Goal: Task Accomplishment & Management: Manage account settings

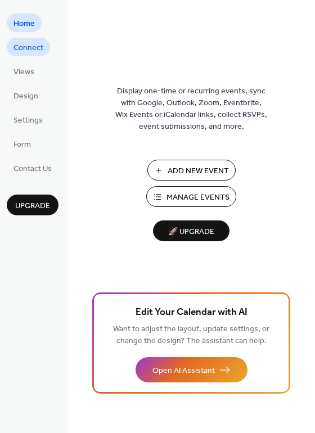
click at [23, 51] on span "Connect" at bounding box center [28, 48] width 30 height 12
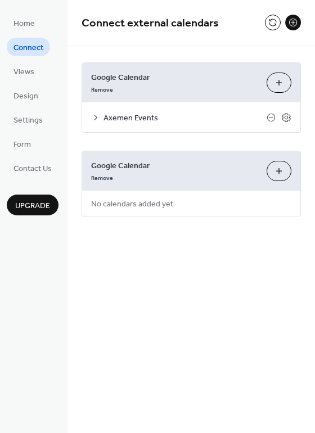
click at [279, 119] on div at bounding box center [278, 117] width 25 height 10
click at [286, 119] on icon at bounding box center [286, 117] width 10 height 10
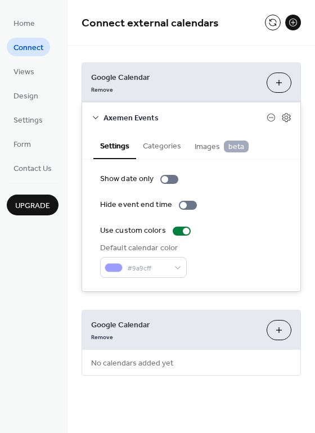
click at [120, 34] on span "Connect external calendars" at bounding box center [172, 23] width 183 height 22
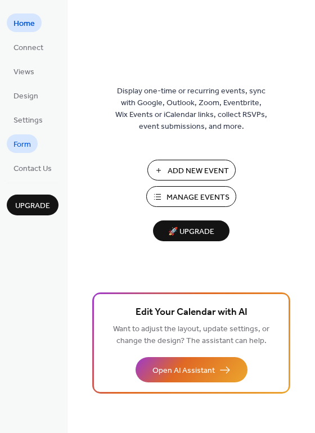
click at [30, 147] on span "Form" at bounding box center [21, 145] width 17 height 12
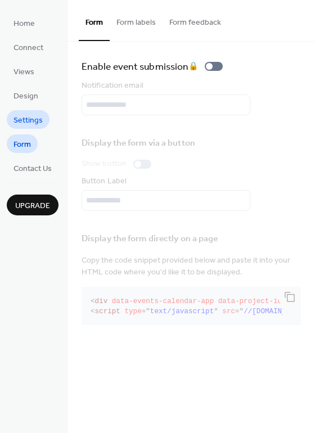
click at [40, 124] on span "Settings" at bounding box center [27, 121] width 29 height 12
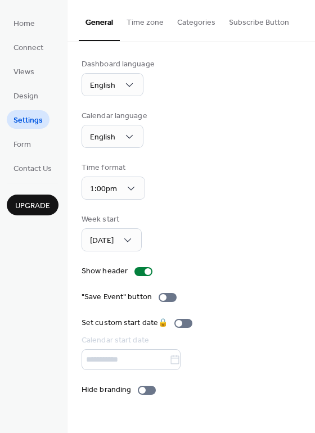
click at [39, 106] on ul "Home Connect Views Design Settings Form Contact Us" at bounding box center [33, 94] width 52 height 163
click at [35, 102] on span "Design" at bounding box center [25, 96] width 25 height 12
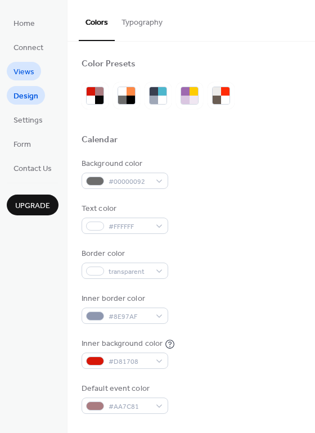
click at [27, 73] on span "Views" at bounding box center [23, 72] width 21 height 12
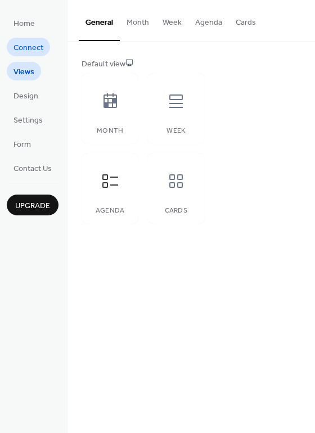
click at [24, 49] on span "Connect" at bounding box center [28, 48] width 30 height 12
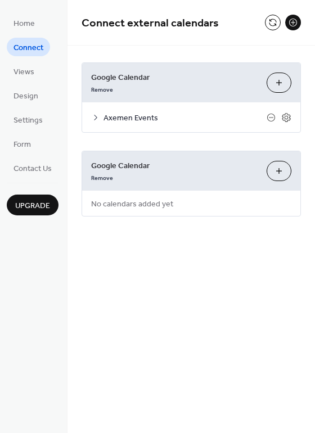
click at [95, 121] on icon at bounding box center [95, 117] width 9 height 9
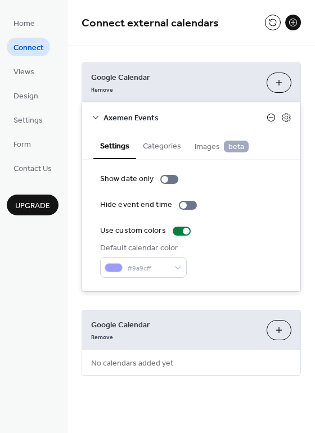
click at [272, 118] on icon at bounding box center [270, 117] width 9 height 9
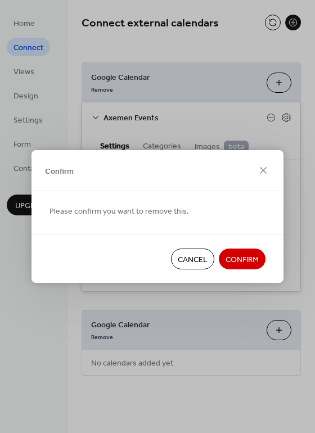
click at [247, 263] on span "Confirm" at bounding box center [241, 260] width 33 height 12
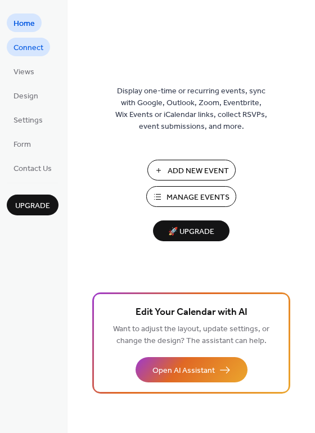
click at [39, 48] on span "Connect" at bounding box center [28, 48] width 30 height 12
click at [40, 50] on span "Connect" at bounding box center [28, 48] width 30 height 12
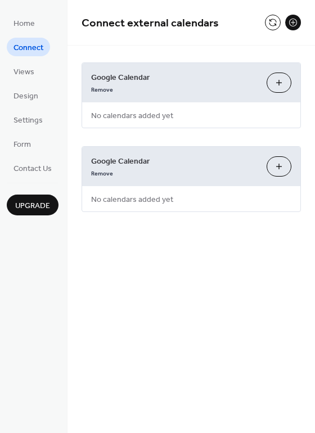
click at [149, 204] on span "No calendars added yet" at bounding box center [132, 199] width 100 height 25
click at [269, 22] on button at bounding box center [273, 23] width 16 height 16
click at [281, 86] on button "Choose Calendars" at bounding box center [278, 82] width 25 height 20
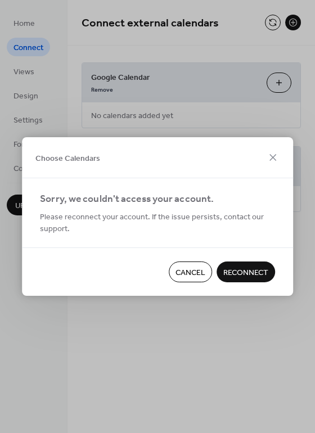
click at [236, 271] on span "Reconnect" at bounding box center [245, 273] width 45 height 12
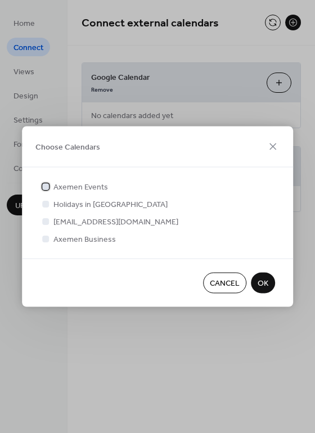
click at [48, 187] on div at bounding box center [45, 186] width 7 height 7
click at [261, 284] on span "OK" at bounding box center [262, 284] width 11 height 12
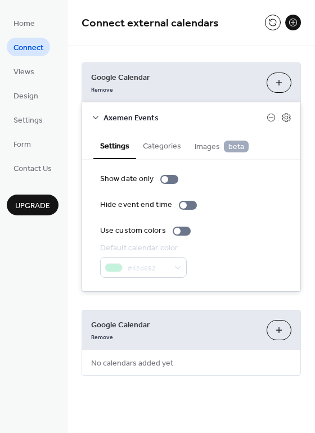
click at [220, 149] on span "Images beta" at bounding box center [221, 146] width 54 height 12
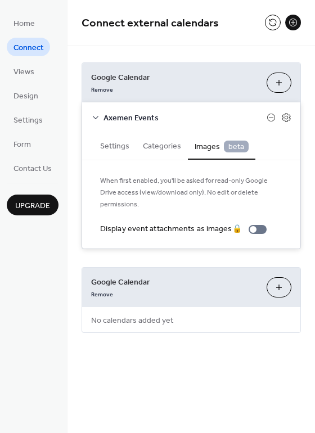
click at [208, 144] on span "Images beta" at bounding box center [221, 146] width 54 height 12
click at [123, 144] on button "Settings" at bounding box center [114, 145] width 43 height 26
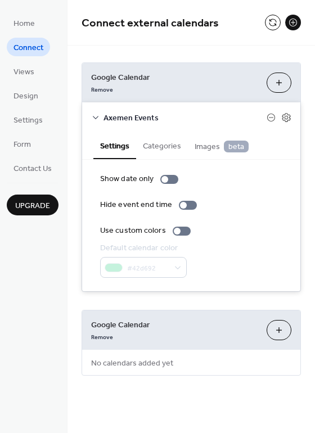
click at [158, 144] on button "Categories" at bounding box center [162, 145] width 52 height 26
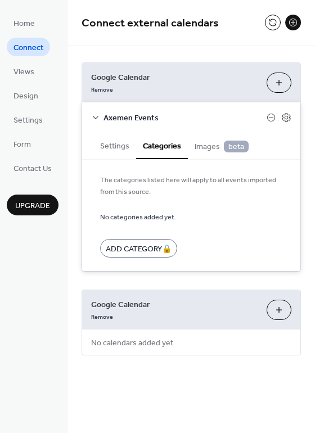
click at [111, 147] on button "Settings" at bounding box center [114, 145] width 43 height 26
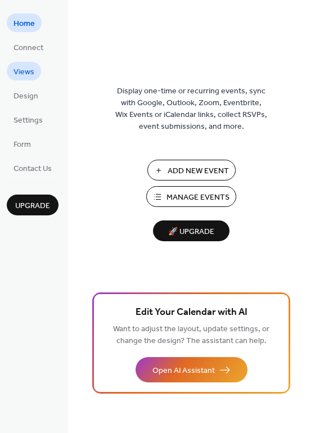
click at [23, 70] on span "Views" at bounding box center [23, 72] width 21 height 12
click at [22, 80] on link "Views" at bounding box center [24, 71] width 34 height 19
click at [21, 77] on span "Views" at bounding box center [23, 72] width 21 height 12
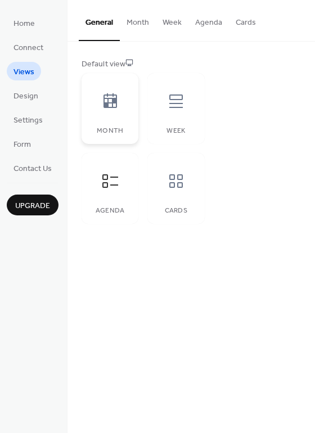
click at [98, 104] on div at bounding box center [110, 101] width 34 height 34
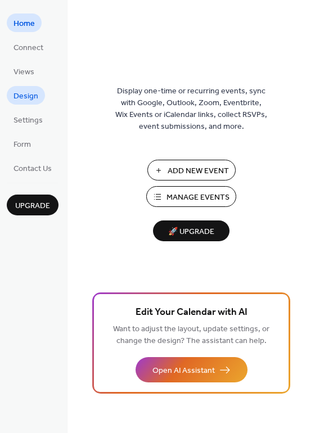
click at [27, 96] on span "Design" at bounding box center [25, 96] width 25 height 12
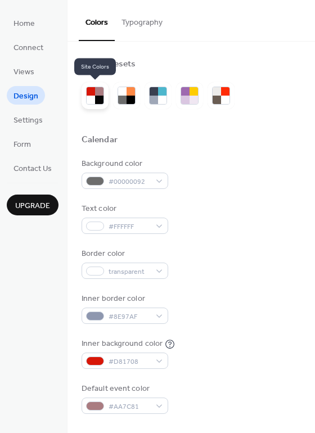
click at [96, 99] on div at bounding box center [99, 99] width 8 height 8
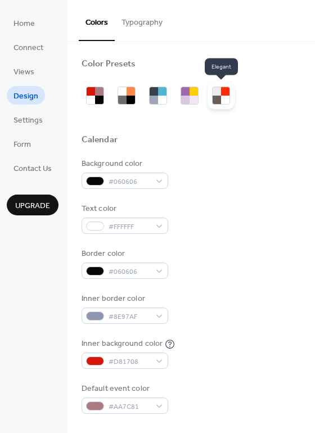
click at [225, 95] on div at bounding box center [225, 91] width 8 height 8
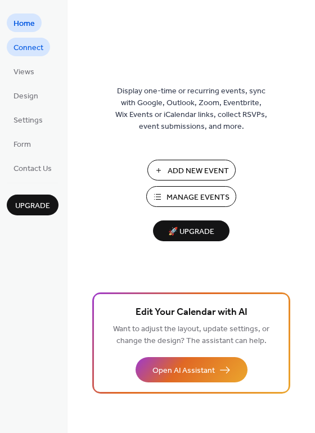
click at [24, 54] on span "Connect" at bounding box center [28, 48] width 30 height 12
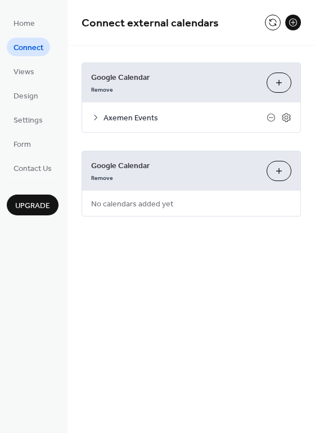
click at [198, 105] on div "Axemen Events" at bounding box center [191, 117] width 218 height 30
click at [289, 117] on icon at bounding box center [286, 117] width 10 height 10
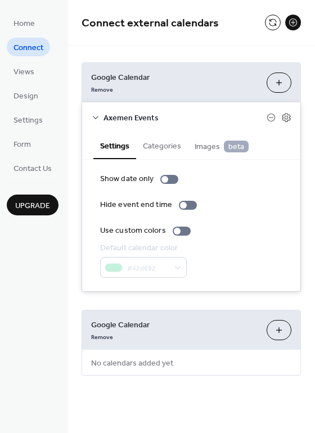
click at [149, 94] on div "Google Calendar Remove Choose Calendars" at bounding box center [191, 82] width 218 height 39
click at [10, 72] on link "Views" at bounding box center [24, 71] width 34 height 19
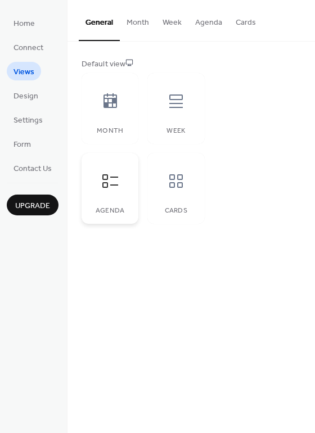
click at [103, 193] on div at bounding box center [110, 181] width 34 height 34
click at [208, 24] on button "Agenda" at bounding box center [208, 20] width 40 height 40
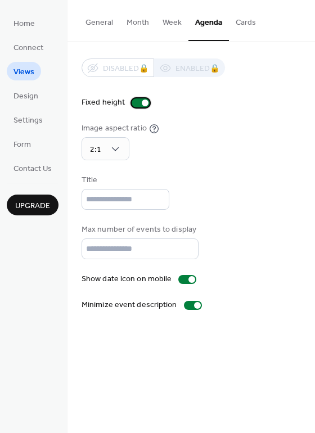
click at [137, 103] on div at bounding box center [140, 102] width 18 height 9
click at [137, 103] on div at bounding box center [136, 102] width 7 height 7
click at [137, 103] on div at bounding box center [140, 102] width 18 height 9
click at [190, 149] on div "Image aspect ratio 2:1" at bounding box center [190, 141] width 219 height 38
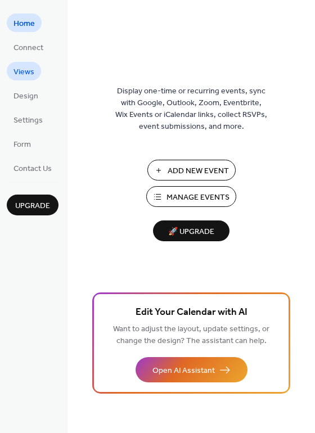
click at [26, 75] on span "Views" at bounding box center [23, 72] width 21 height 12
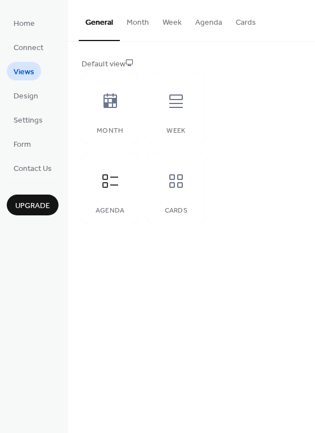
click at [201, 21] on button "Agenda" at bounding box center [208, 20] width 40 height 40
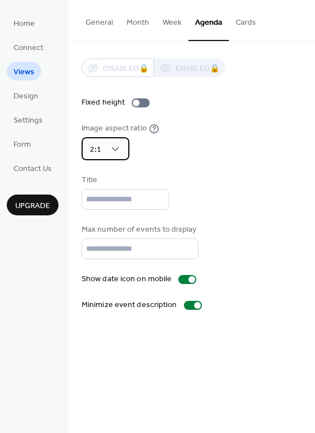
click at [120, 151] on div "2:1" at bounding box center [105, 148] width 48 height 23
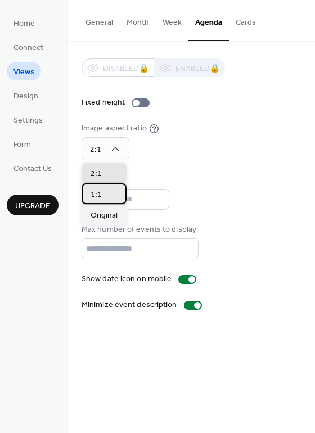
click at [110, 202] on div "1:1" at bounding box center [103, 193] width 45 height 21
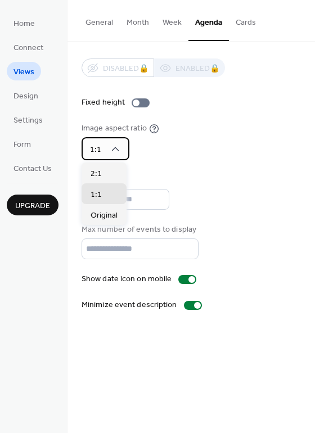
click at [108, 148] on div "1:1" at bounding box center [105, 148] width 48 height 23
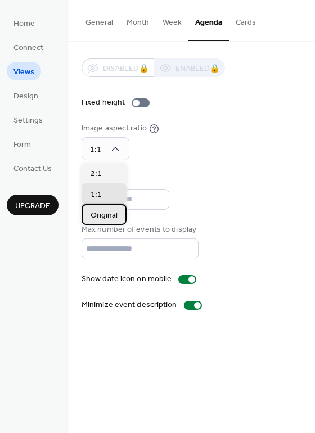
click at [102, 216] on span "Original" at bounding box center [103, 216] width 27 height 12
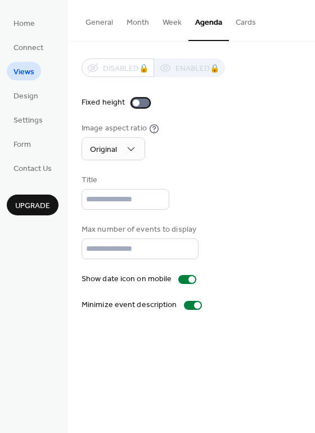
click at [140, 102] on div at bounding box center [140, 102] width 18 height 9
click at [212, 142] on div "Image aspect ratio Original" at bounding box center [190, 141] width 219 height 38
click at [119, 150] on div "Original" at bounding box center [112, 148] width 63 height 23
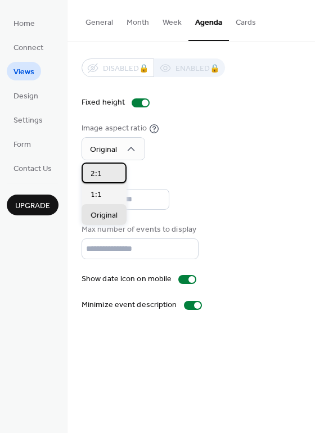
click at [103, 175] on div "2:1" at bounding box center [103, 172] width 45 height 21
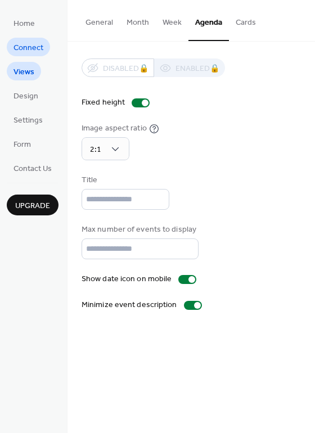
click at [40, 51] on span "Connect" at bounding box center [28, 48] width 30 height 12
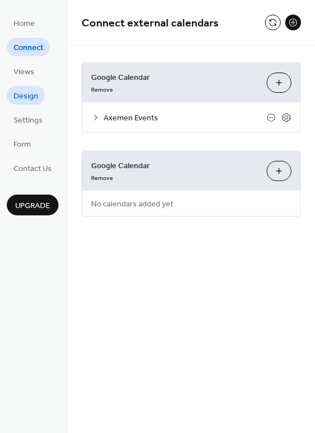
click at [12, 87] on link "Design" at bounding box center [26, 95] width 38 height 19
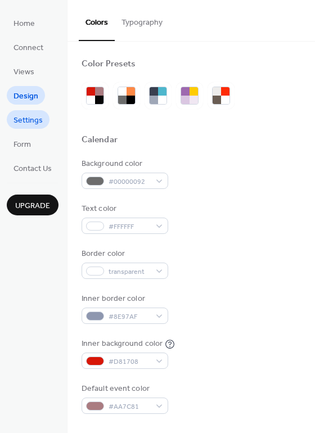
click at [29, 115] on span "Settings" at bounding box center [27, 121] width 29 height 12
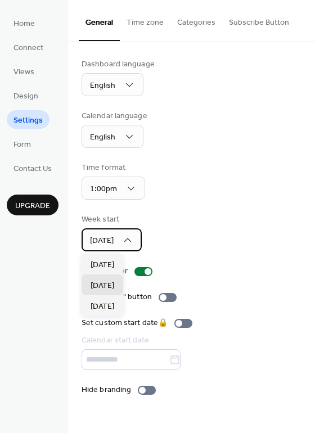
click at [123, 237] on div "[DATE]" at bounding box center [111, 239] width 60 height 23
click at [113, 265] on span "Sunday" at bounding box center [102, 265] width 24 height 12
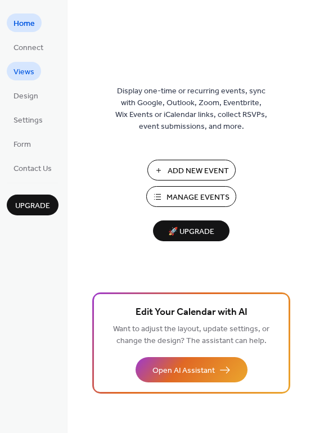
click at [28, 74] on span "Views" at bounding box center [23, 72] width 21 height 12
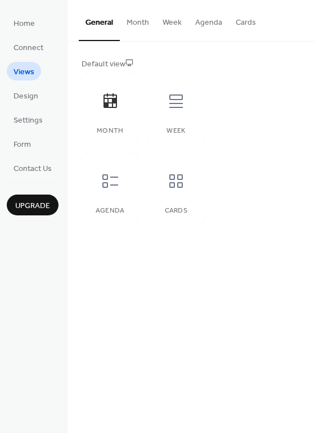
click at [142, 20] on button "Month" at bounding box center [138, 20] width 36 height 40
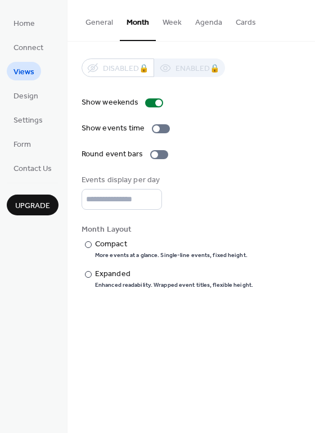
click at [102, 22] on button "General" at bounding box center [99, 20] width 41 height 40
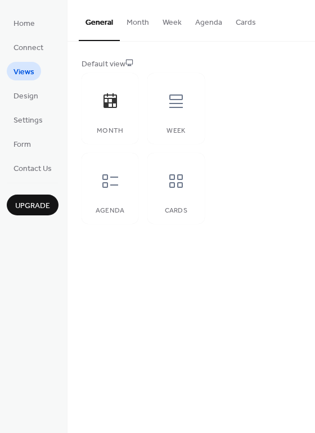
click at [134, 24] on button "Month" at bounding box center [138, 20] width 36 height 40
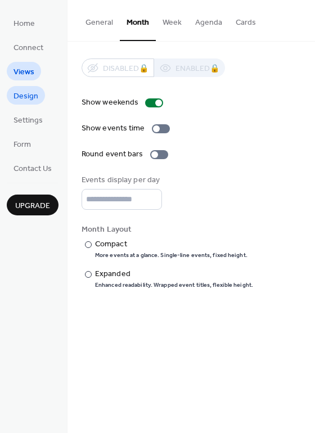
click at [33, 98] on span "Design" at bounding box center [25, 96] width 25 height 12
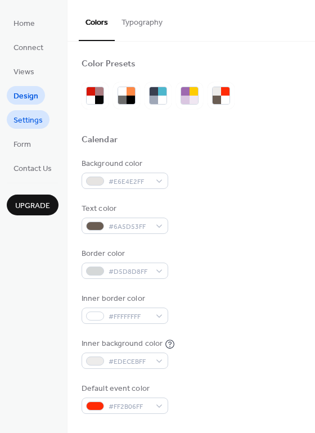
click at [26, 125] on span "Settings" at bounding box center [27, 121] width 29 height 12
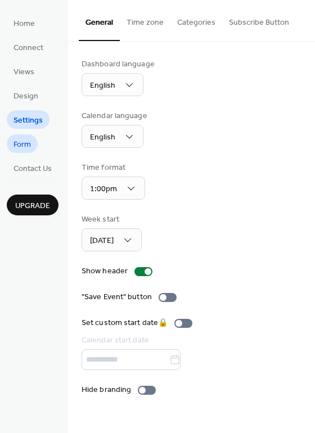
click at [16, 143] on span "Form" at bounding box center [21, 145] width 17 height 12
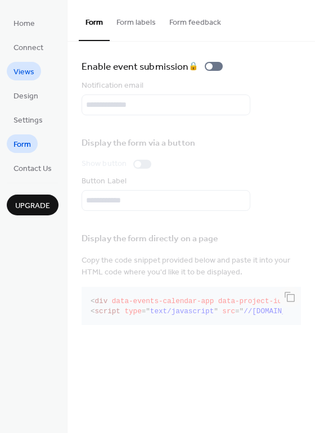
click at [32, 69] on span "Views" at bounding box center [23, 72] width 21 height 12
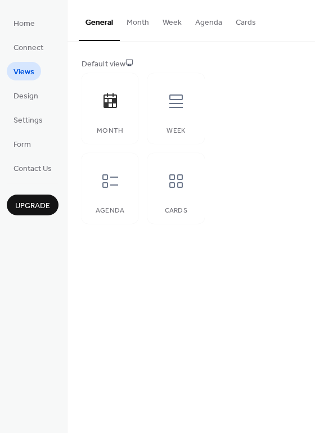
click at [142, 19] on button "Month" at bounding box center [138, 20] width 36 height 40
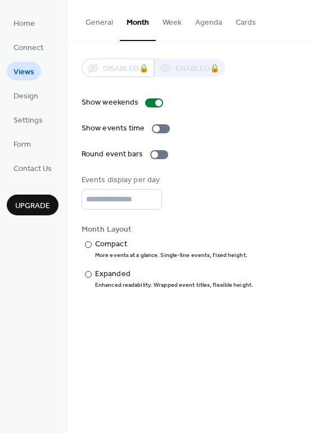
click at [89, 26] on button "General" at bounding box center [99, 20] width 41 height 40
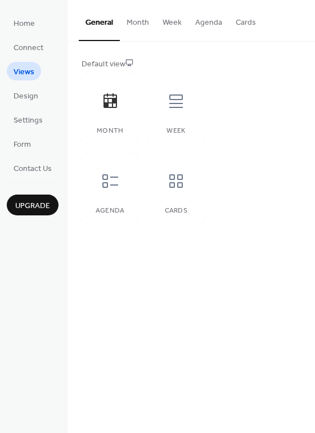
click at [142, 17] on button "Month" at bounding box center [138, 20] width 36 height 40
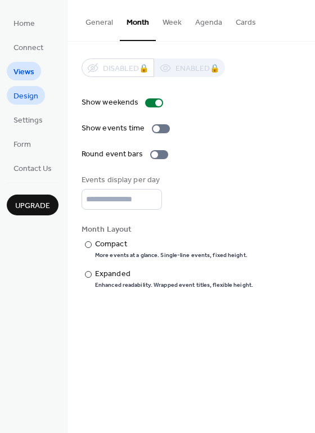
click at [21, 99] on span "Design" at bounding box center [25, 96] width 25 height 12
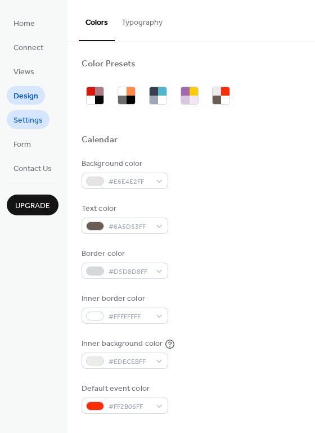
click at [28, 122] on span "Settings" at bounding box center [27, 121] width 29 height 12
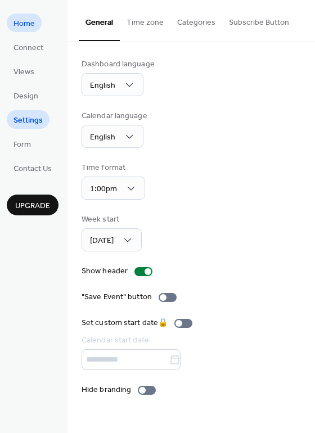
click at [25, 25] on span "Home" at bounding box center [23, 24] width 21 height 12
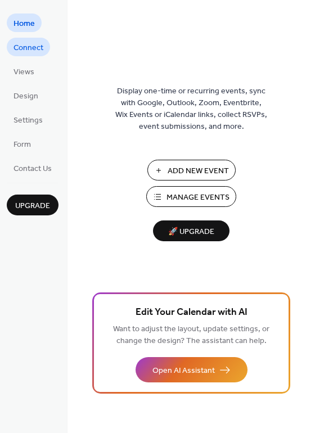
click at [48, 48] on link "Connect" at bounding box center [28, 47] width 43 height 19
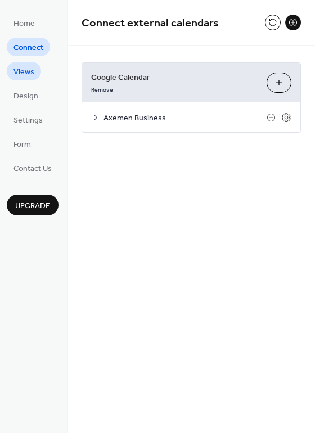
click at [34, 78] on link "Views" at bounding box center [24, 71] width 34 height 19
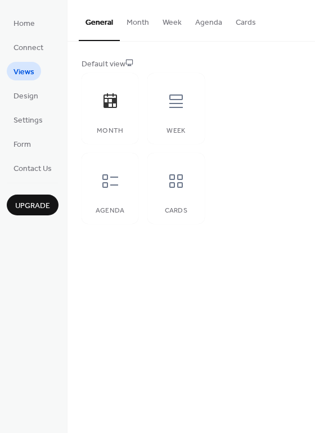
click at [143, 23] on button "Month" at bounding box center [138, 20] width 36 height 40
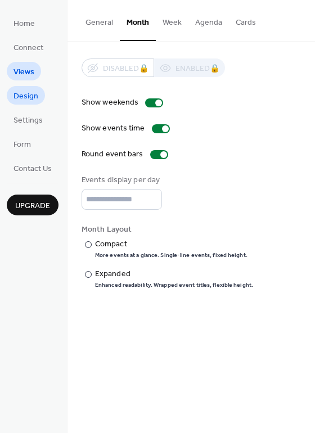
click at [37, 98] on span "Design" at bounding box center [25, 96] width 25 height 12
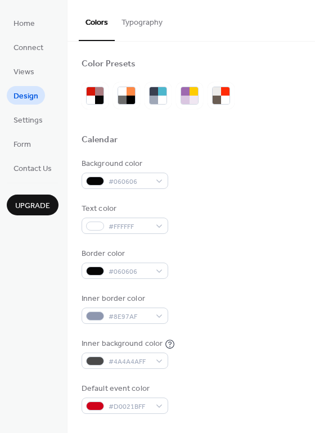
click at [155, 26] on button "Typography" at bounding box center [142, 20] width 54 height 40
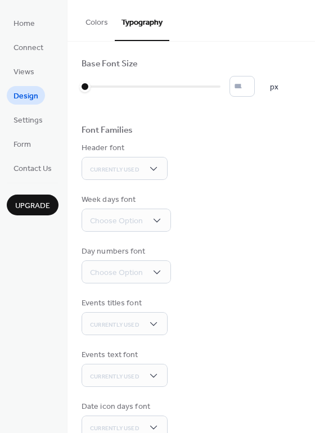
click at [101, 24] on button "Colors" at bounding box center [97, 20] width 36 height 40
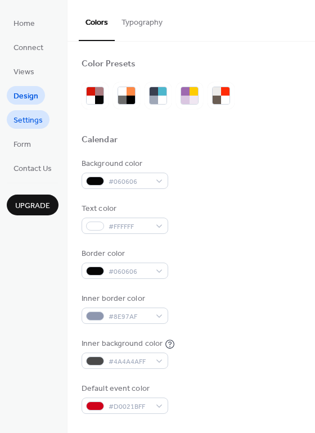
click at [23, 126] on span "Settings" at bounding box center [27, 121] width 29 height 12
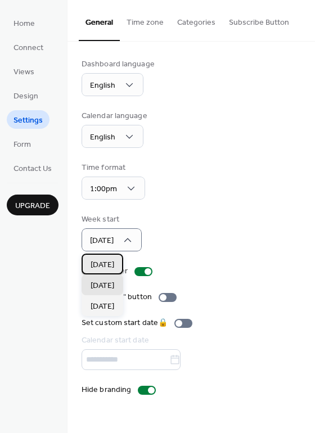
click at [114, 264] on span "Sunday" at bounding box center [102, 265] width 24 height 12
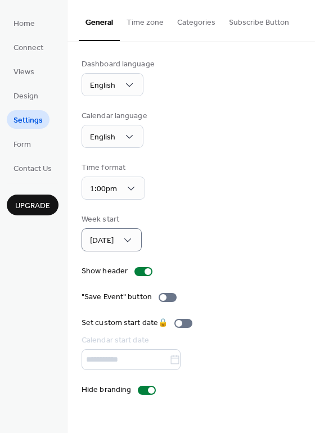
click at [153, 25] on button "Time zone" at bounding box center [145, 20] width 51 height 40
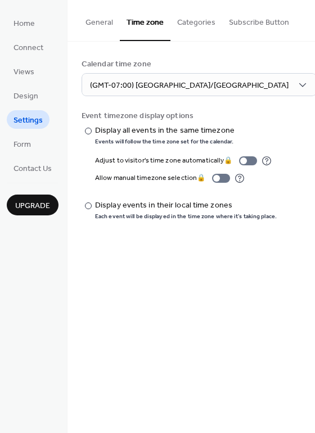
click at [107, 21] on button "General" at bounding box center [99, 20] width 41 height 40
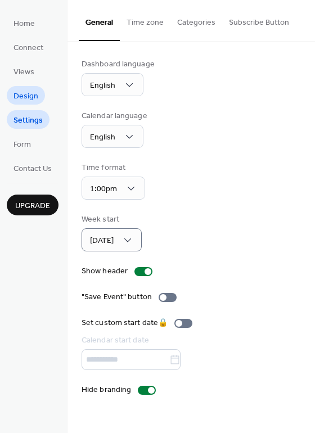
click at [19, 92] on span "Design" at bounding box center [25, 96] width 25 height 12
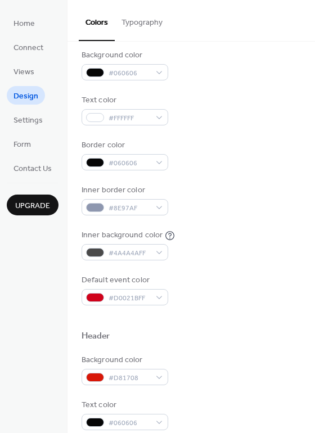
scroll to position [112, 0]
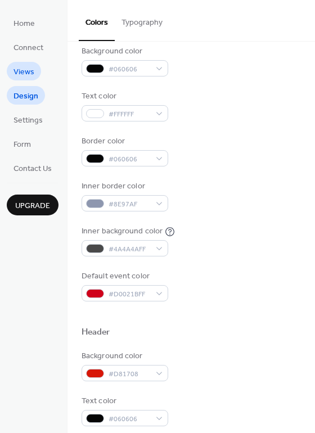
click at [20, 72] on span "Views" at bounding box center [23, 72] width 21 height 12
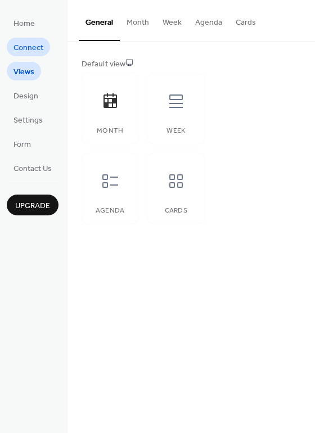
click at [23, 51] on span "Connect" at bounding box center [28, 48] width 30 height 12
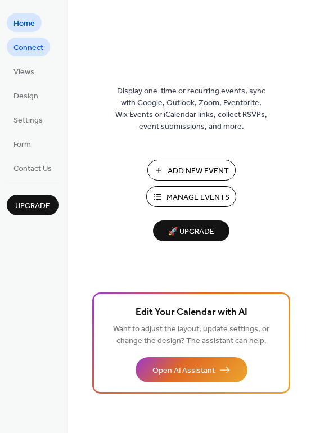
click at [35, 43] on span "Connect" at bounding box center [28, 48] width 30 height 12
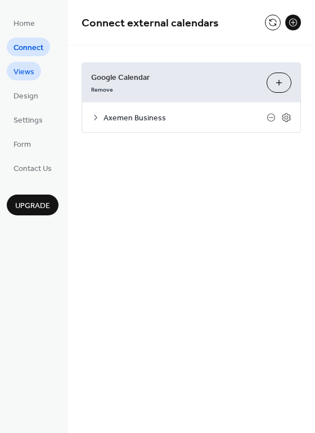
click at [13, 76] on span "Views" at bounding box center [23, 72] width 21 height 12
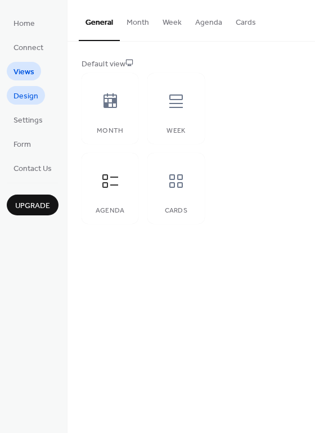
click at [29, 98] on span "Design" at bounding box center [25, 96] width 25 height 12
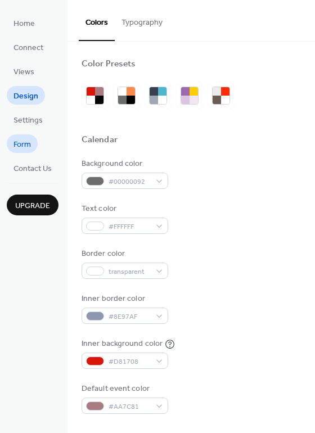
click at [31, 142] on link "Form" at bounding box center [22, 143] width 31 height 19
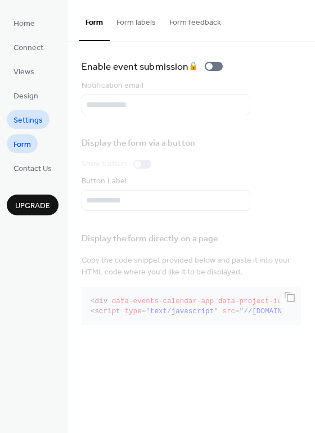
click at [35, 115] on span "Settings" at bounding box center [27, 121] width 29 height 12
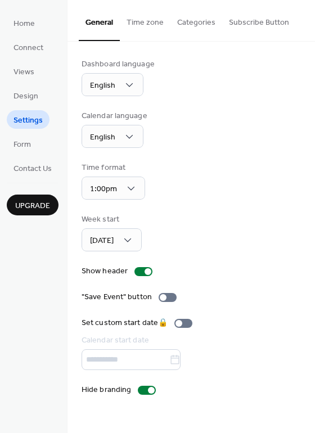
click at [147, 20] on button "Time zone" at bounding box center [145, 20] width 51 height 40
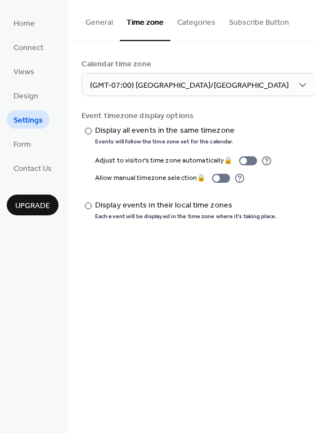
drag, startPoint x: 101, startPoint y: 37, endPoint x: 149, endPoint y: 170, distance: 140.9
click at [149, 170] on div "General Time zone Categories Subscribe Button Dashboard language English Calend…" at bounding box center [190, 118] width 247 height 237
click at [91, 21] on button "General" at bounding box center [99, 20] width 41 height 40
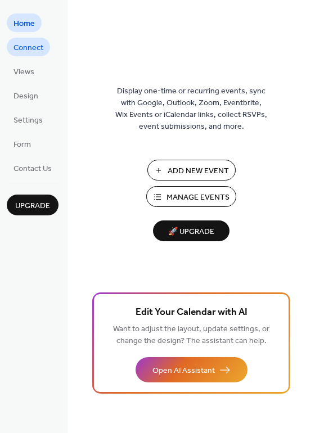
click at [19, 47] on span "Connect" at bounding box center [28, 48] width 30 height 12
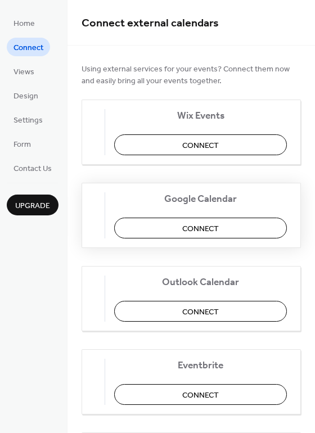
click at [207, 233] on span "Connect" at bounding box center [200, 229] width 37 height 12
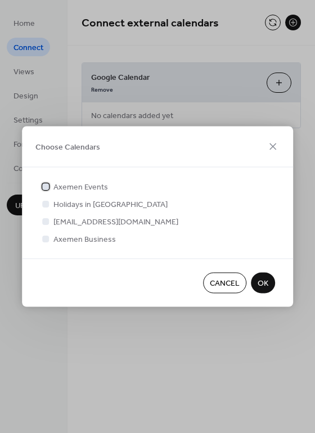
click at [52, 184] on label "Axemen Events" at bounding box center [74, 187] width 68 height 12
click at [267, 286] on span "OK" at bounding box center [262, 284] width 11 height 12
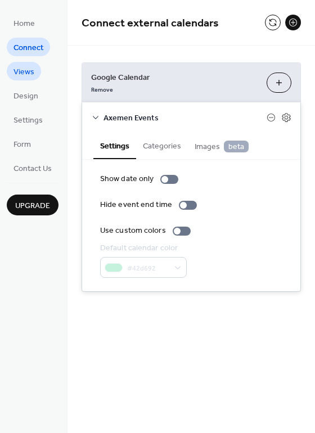
click at [29, 71] on span "Views" at bounding box center [23, 72] width 21 height 12
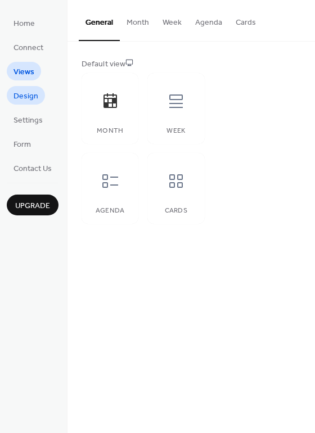
click at [25, 100] on span "Design" at bounding box center [25, 96] width 25 height 12
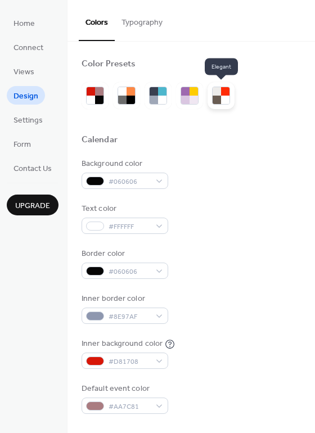
click at [224, 95] on div at bounding box center [225, 99] width 8 height 8
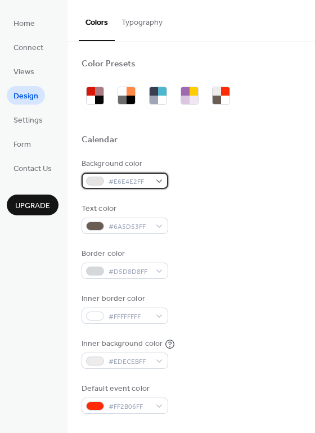
click at [160, 183] on div "#E6E4E2FF" at bounding box center [124, 180] width 87 height 16
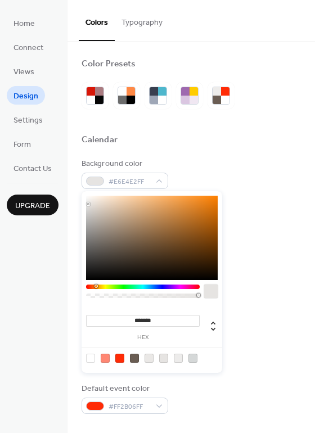
drag, startPoint x: 135, startPoint y: 321, endPoint x: 165, endPoint y: 320, distance: 29.8
click at [165, 320] on input "*******" at bounding box center [142, 321] width 113 height 12
type input "*******"
click at [274, 112] on div at bounding box center [190, 121] width 219 height 25
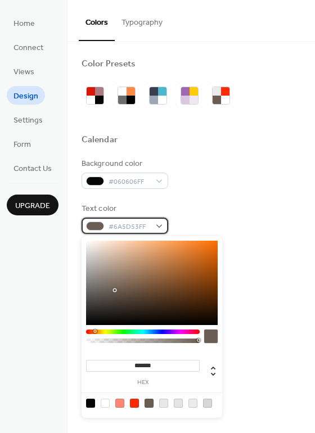
click at [157, 222] on div "#6A5D53FF" at bounding box center [124, 225] width 87 height 16
drag, startPoint x: 131, startPoint y: 366, endPoint x: 164, endPoint y: 361, distance: 32.9
click at [164, 361] on input "*******" at bounding box center [142, 366] width 113 height 12
click at [160, 362] on input "*******" at bounding box center [142, 366] width 113 height 12
click at [104, 401] on div at bounding box center [105, 402] width 9 height 9
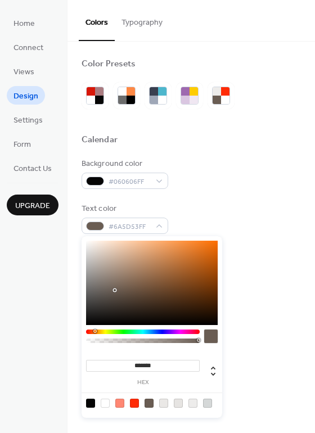
type input "*******"
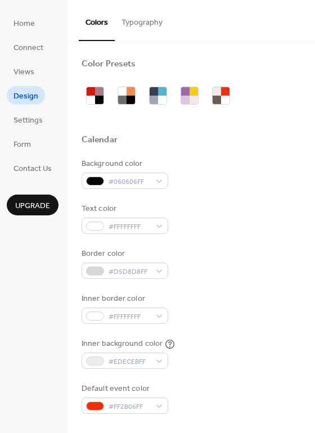
click at [274, 258] on div "Border color #D5D8D8FF" at bounding box center [190, 263] width 219 height 31
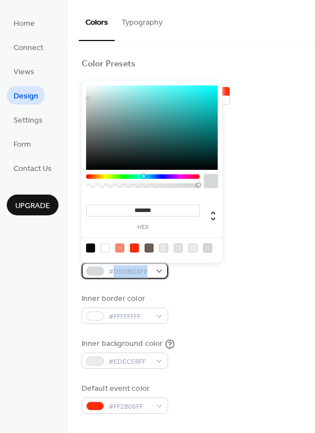
drag, startPoint x: 113, startPoint y: 270, endPoint x: 148, endPoint y: 269, distance: 34.9
click at [148, 269] on span "#D5D8D8FF" at bounding box center [129, 272] width 42 height 12
drag, startPoint x: 134, startPoint y: 211, endPoint x: 174, endPoint y: 203, distance: 40.7
click at [174, 203] on div "******* hex" at bounding box center [142, 216] width 113 height 28
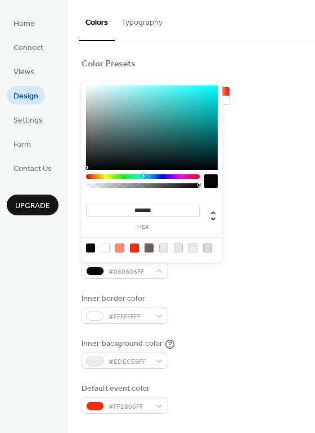
type input "*******"
click at [265, 297] on div "Inner border color #FFFFFFFF" at bounding box center [190, 308] width 219 height 31
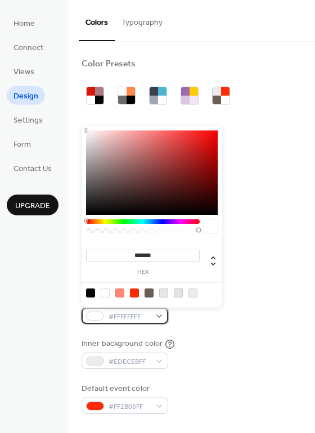
click at [116, 313] on span "#FFFFFFFF" at bounding box center [129, 317] width 42 height 12
drag, startPoint x: 115, startPoint y: 313, endPoint x: 145, endPoint y: 312, distance: 30.4
click at [145, 312] on span "#FFFFFFFF" at bounding box center [129, 317] width 42 height 12
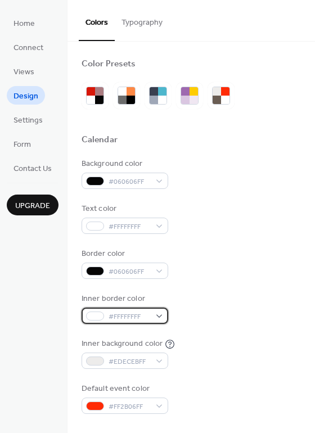
click at [133, 317] on span "#FFFFFFFF" at bounding box center [129, 317] width 42 height 12
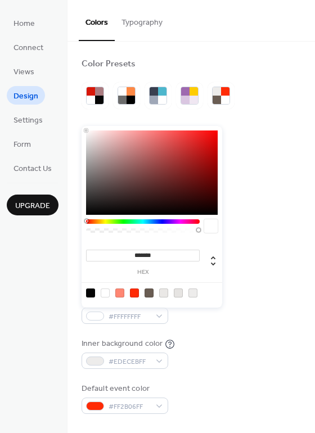
drag, startPoint x: 134, startPoint y: 251, endPoint x: 181, endPoint y: 256, distance: 48.1
click at [181, 256] on input "*******" at bounding box center [142, 255] width 113 height 12
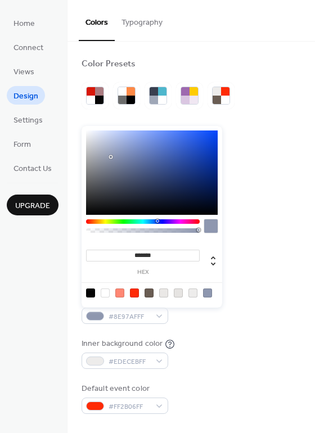
type input "*******"
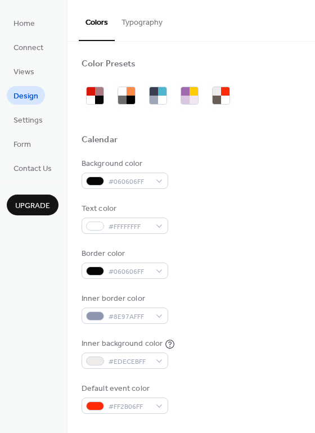
click at [285, 248] on div "Border color #060606FF" at bounding box center [190, 263] width 219 height 31
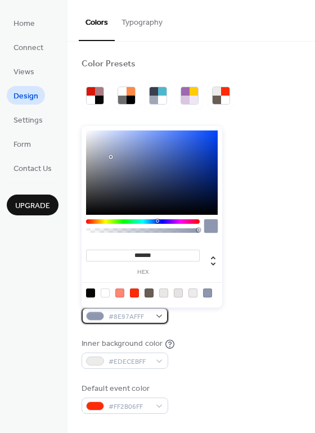
click at [138, 319] on span "#8E97AFFF" at bounding box center [129, 317] width 42 height 12
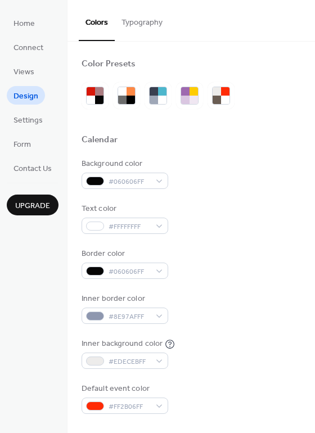
click at [240, 319] on div "Inner border color #8E97AFFF" at bounding box center [190, 308] width 219 height 31
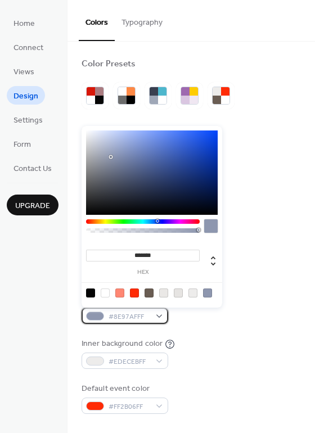
click at [121, 315] on span "#8E97AFFF" at bounding box center [129, 317] width 42 height 12
drag, startPoint x: 133, startPoint y: 258, endPoint x: 162, endPoint y: 256, distance: 29.3
click at [162, 256] on input "*******" at bounding box center [142, 255] width 113 height 12
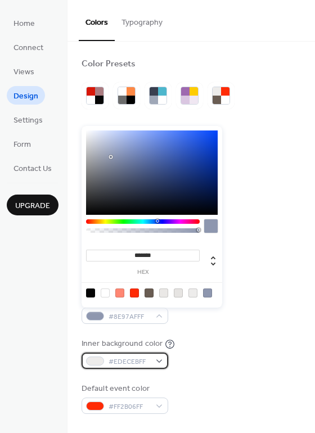
click at [110, 363] on span "#EDECEBFF" at bounding box center [129, 362] width 42 height 12
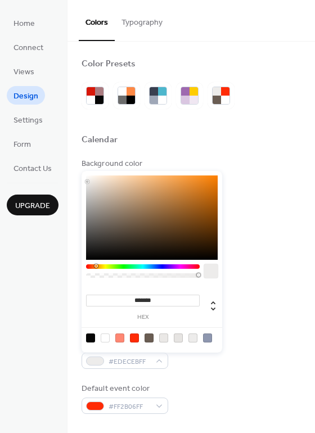
drag, startPoint x: 133, startPoint y: 299, endPoint x: 172, endPoint y: 299, distance: 39.3
click at [172, 299] on input "*******" at bounding box center [142, 300] width 113 height 12
paste input
type input "*******"
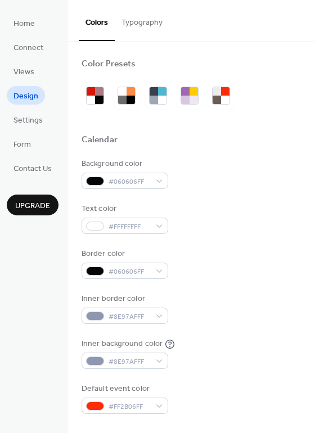
click at [272, 304] on div "Inner border color #8E97AFFF" at bounding box center [190, 308] width 219 height 31
click at [125, 312] on span "#8E97AFFF" at bounding box center [129, 317] width 42 height 12
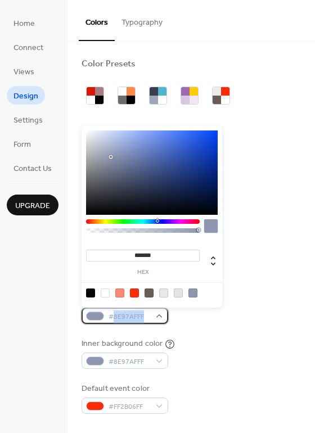
drag, startPoint x: 114, startPoint y: 319, endPoint x: 147, endPoint y: 315, distance: 32.8
click at [147, 315] on span "#8E97AFFF" at bounding box center [129, 317] width 42 height 12
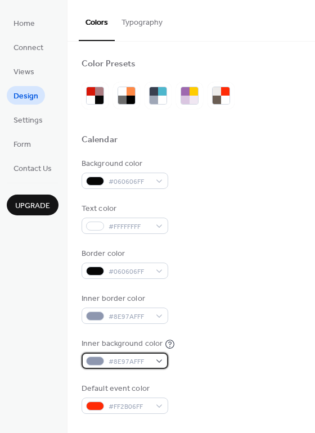
click at [130, 361] on span "#8E97AFFF" at bounding box center [129, 362] width 42 height 12
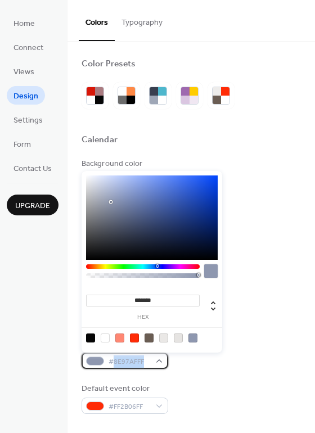
drag, startPoint x: 112, startPoint y: 360, endPoint x: 146, endPoint y: 357, distance: 33.8
click at [146, 357] on span "#8E97AFFF" at bounding box center [129, 362] width 42 height 12
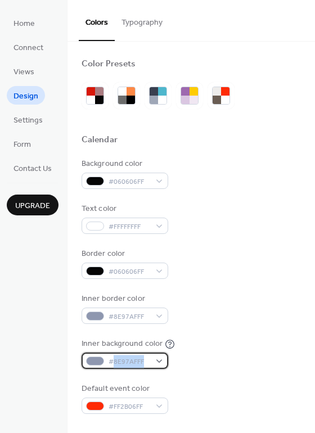
click at [146, 356] on span "#8E97AFFF" at bounding box center [129, 362] width 42 height 12
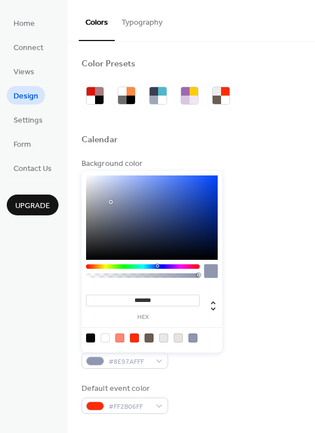
click at [133, 292] on div "******* hex" at bounding box center [142, 306] width 113 height 28
drag, startPoint x: 121, startPoint y: 308, endPoint x: 132, endPoint y: 298, distance: 15.5
click at [129, 307] on div "******* hex" at bounding box center [142, 306] width 113 height 28
drag, startPoint x: 132, startPoint y: 299, endPoint x: 167, endPoint y: 297, distance: 34.9
click at [167, 297] on input "*******" at bounding box center [142, 300] width 113 height 12
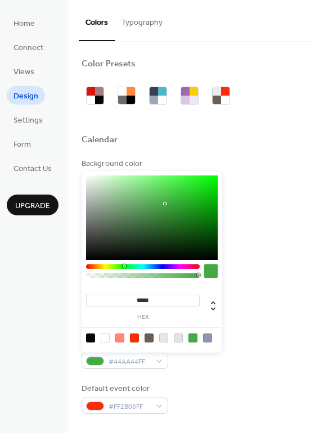
click at [157, 301] on input "*****" at bounding box center [142, 300] width 113 height 12
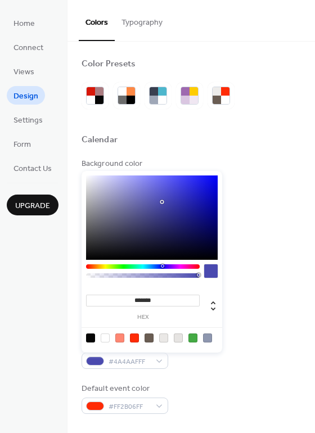
type input "********"
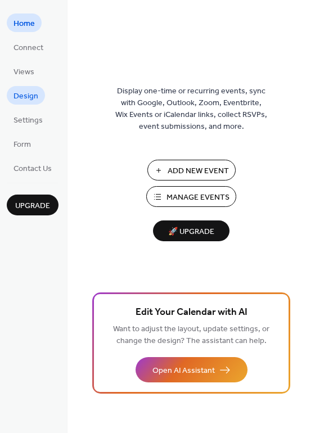
click at [33, 90] on span "Design" at bounding box center [25, 96] width 25 height 12
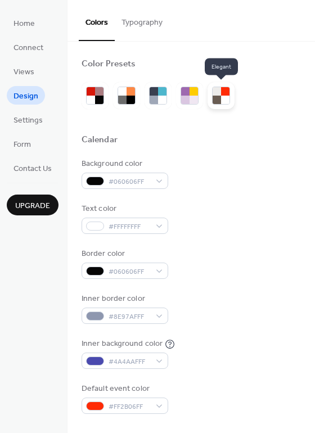
click at [219, 84] on div at bounding box center [220, 95] width 27 height 27
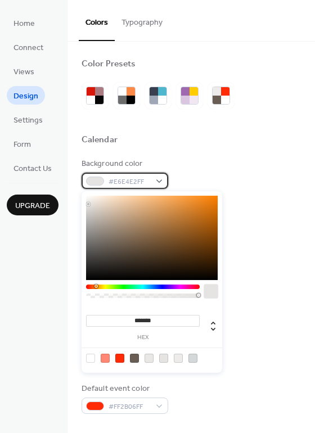
click at [154, 180] on div "#E6E4E2FF" at bounding box center [124, 180] width 87 height 16
drag, startPoint x: 134, startPoint y: 321, endPoint x: 180, endPoint y: 323, distance: 46.1
click at [180, 323] on input "*******" at bounding box center [142, 321] width 113 height 12
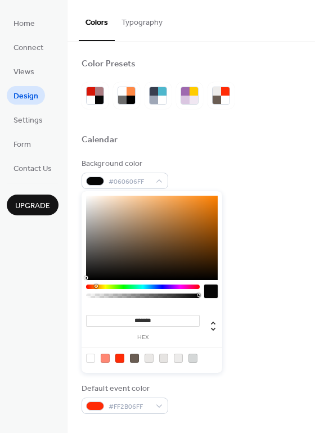
type input "*******"
click at [293, 150] on div at bounding box center [190, 153] width 219 height 9
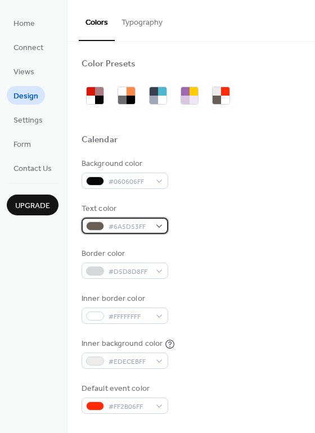
click at [131, 226] on span "#6A5D53FF" at bounding box center [129, 227] width 42 height 12
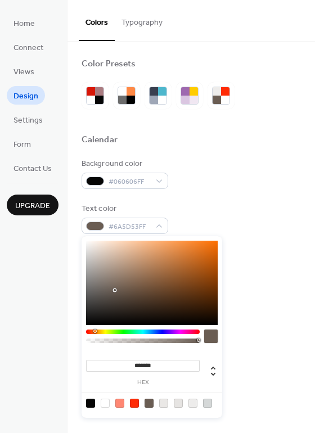
click at [135, 363] on input "*******" at bounding box center [142, 366] width 113 height 12
click at [109, 402] on div at bounding box center [105, 402] width 9 height 9
type input "*******"
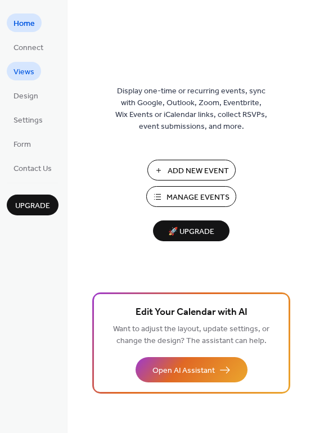
click at [25, 71] on span "Views" at bounding box center [23, 72] width 21 height 12
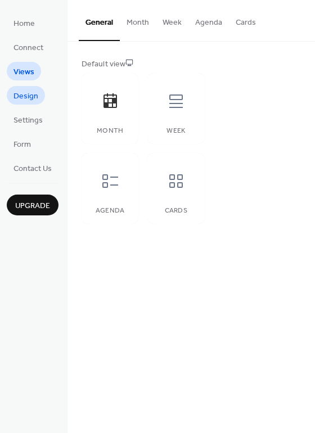
click at [31, 97] on span "Design" at bounding box center [25, 96] width 25 height 12
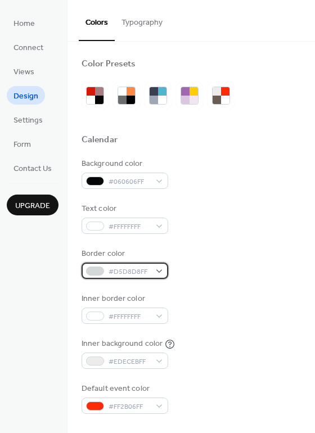
click at [160, 270] on div "#D5D8D8FF" at bounding box center [124, 270] width 87 height 16
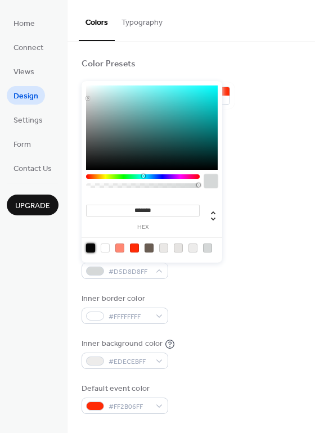
click at [90, 247] on div at bounding box center [90, 247] width 9 height 9
type input "*******"
click at [235, 286] on div "Background color #060606FF Text color #FFFFFFFF Border color #060606FF Inner bo…" at bounding box center [190, 286] width 219 height 256
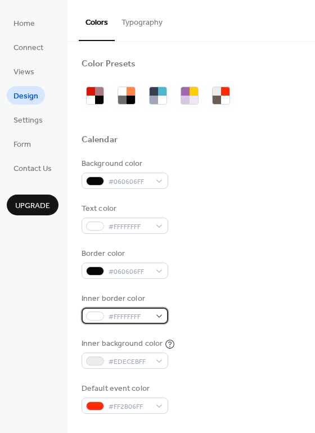
click at [143, 315] on span "#FFFFFFFF" at bounding box center [129, 317] width 42 height 12
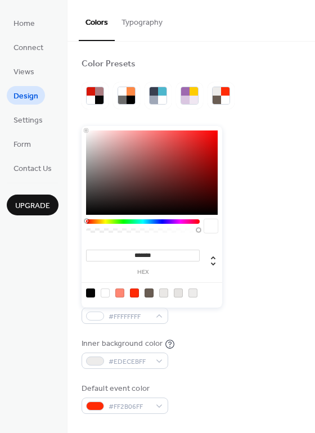
drag, startPoint x: 138, startPoint y: 253, endPoint x: 158, endPoint y: 253, distance: 20.2
click at [158, 253] on input "*******" at bounding box center [142, 255] width 113 height 12
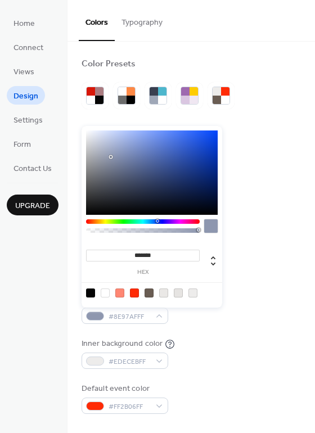
type input "*******"
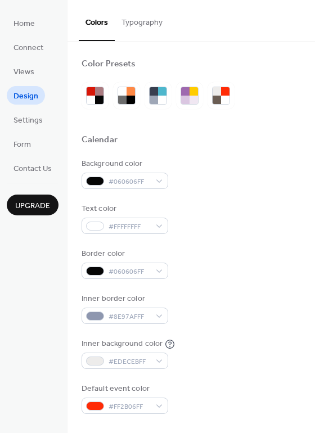
click at [285, 264] on div "Border color #060606FF" at bounding box center [190, 263] width 219 height 31
click at [215, 320] on div "Inner border color #8E97AFFF" at bounding box center [190, 308] width 219 height 31
click at [130, 317] on span "#8E97AFFF" at bounding box center [129, 317] width 42 height 12
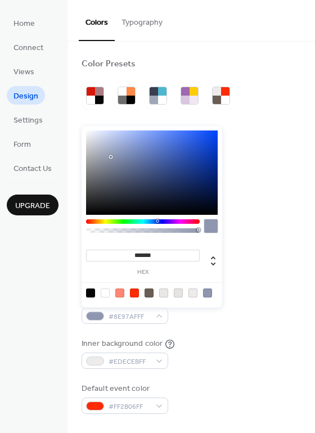
drag, startPoint x: 133, startPoint y: 252, endPoint x: 171, endPoint y: 252, distance: 37.6
click at [171, 252] on input "*******" at bounding box center [142, 255] width 113 height 12
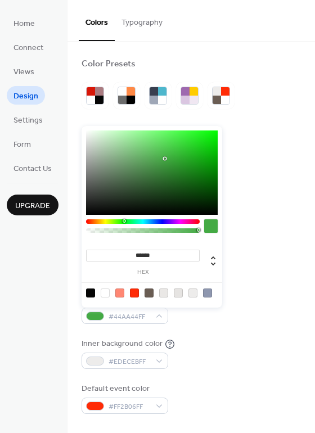
type input "*******"
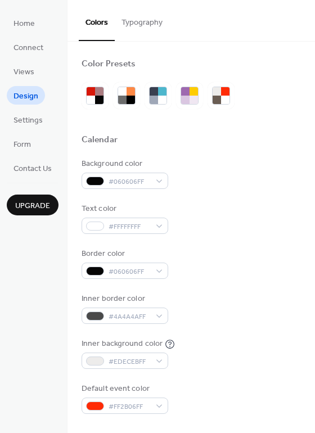
click at [226, 221] on div "Text color #FFFFFFFF" at bounding box center [190, 218] width 219 height 31
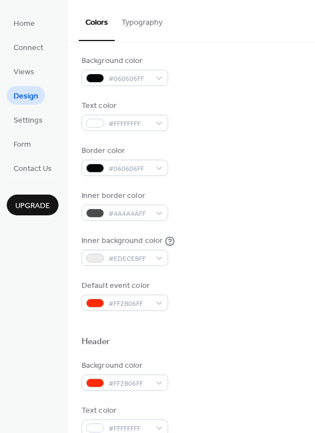
scroll to position [112, 0]
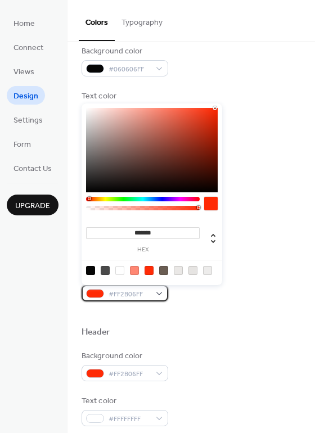
click at [130, 293] on span "#FF2B06FF" at bounding box center [129, 294] width 42 height 12
drag, startPoint x: 133, startPoint y: 231, endPoint x: 187, endPoint y: 229, distance: 54.0
click at [187, 229] on input "*******" at bounding box center [142, 233] width 113 height 12
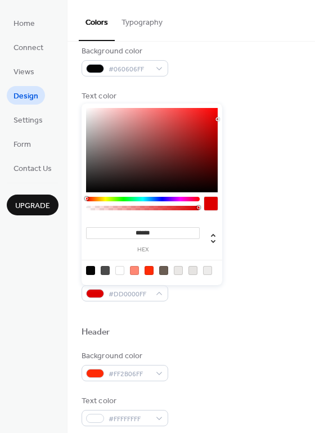
type input "*******"
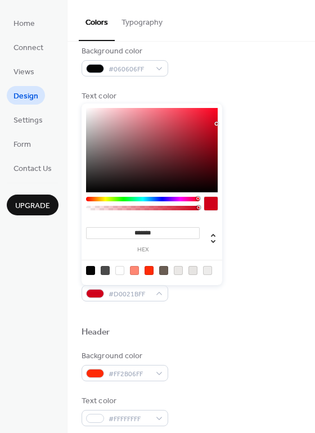
drag, startPoint x: 135, startPoint y: 228, endPoint x: 157, endPoint y: 228, distance: 21.9
click at [157, 228] on input "*******" at bounding box center [142, 233] width 113 height 12
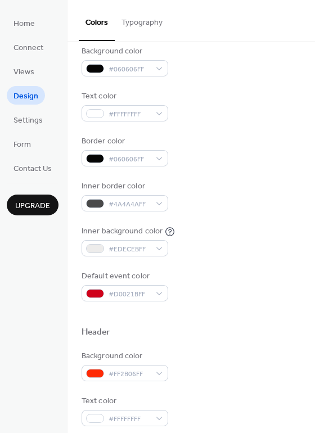
click at [249, 227] on div "Inner background color #EDECEBFF" at bounding box center [190, 240] width 219 height 31
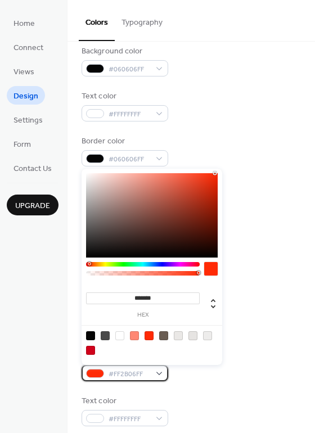
click at [124, 369] on span "#FF2B06FF" at bounding box center [129, 374] width 42 height 12
drag, startPoint x: 134, startPoint y: 298, endPoint x: 178, endPoint y: 295, distance: 43.9
click at [178, 295] on input "*******" at bounding box center [142, 298] width 113 height 12
paste input
type input "*******"
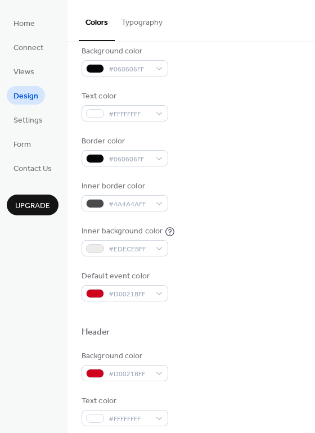
click at [292, 266] on div "Background color #060606FF Text color #FFFFFFFF Border color #060606FF Inner bo…" at bounding box center [190, 174] width 219 height 256
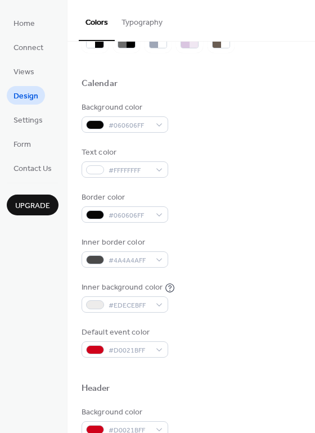
scroll to position [0, 0]
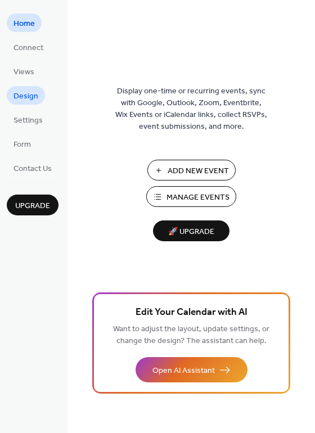
click at [20, 98] on span "Design" at bounding box center [25, 96] width 25 height 12
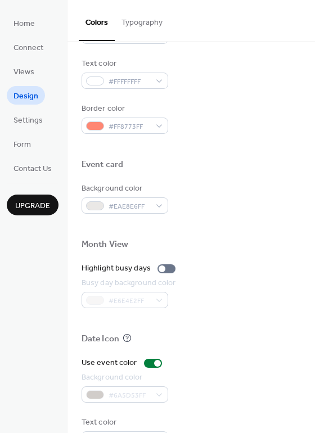
scroll to position [481, 0]
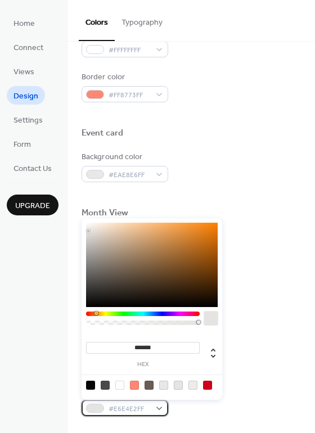
click at [157, 406] on div "#E6E4E2FF" at bounding box center [124, 407] width 87 height 16
click at [89, 385] on div at bounding box center [90, 384] width 9 height 9
type input "*******"
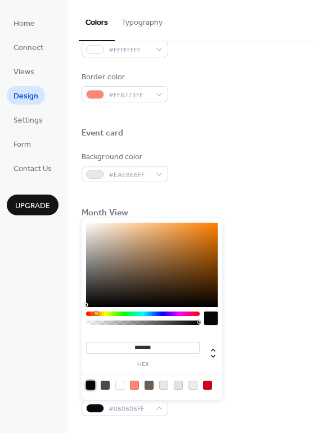
scroll to position [139, 0]
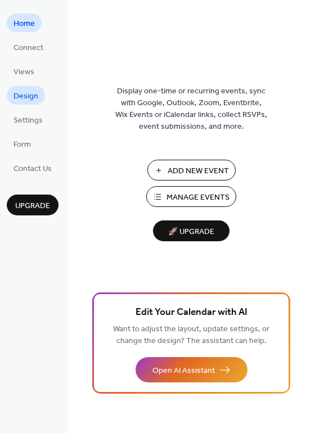
click at [29, 101] on span "Design" at bounding box center [25, 96] width 25 height 12
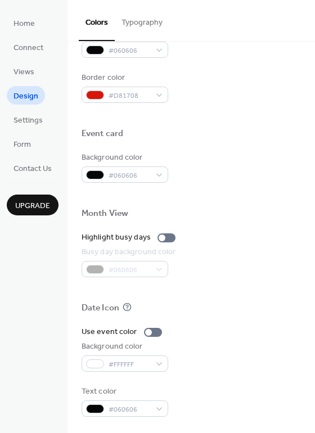
scroll to position [481, 0]
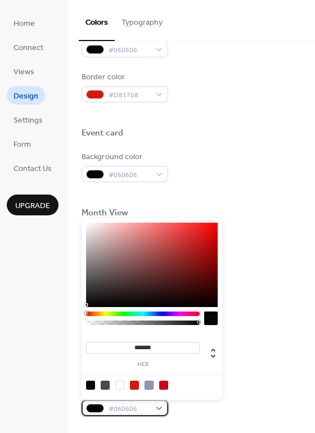
click at [158, 409] on div "#060606" at bounding box center [124, 407] width 87 height 16
click at [121, 385] on div at bounding box center [119, 384] width 9 height 9
type input "*******"
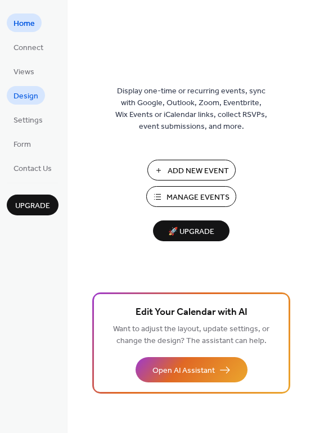
click at [29, 102] on span "Design" at bounding box center [25, 96] width 25 height 12
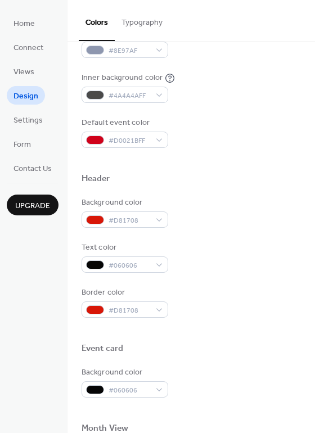
scroll to position [256, 0]
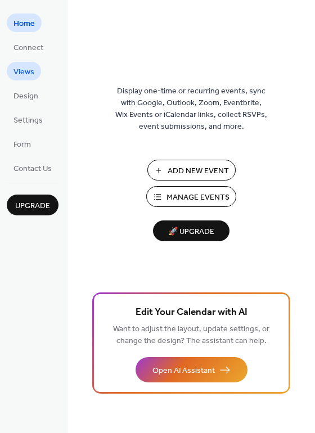
click at [33, 78] on span "Views" at bounding box center [23, 72] width 21 height 12
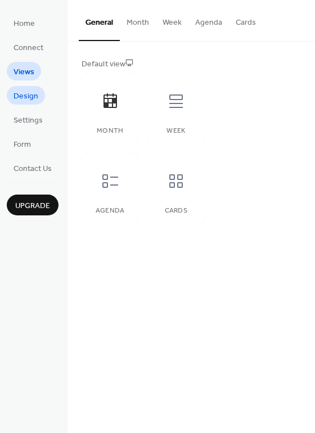
click at [25, 99] on span "Design" at bounding box center [25, 96] width 25 height 12
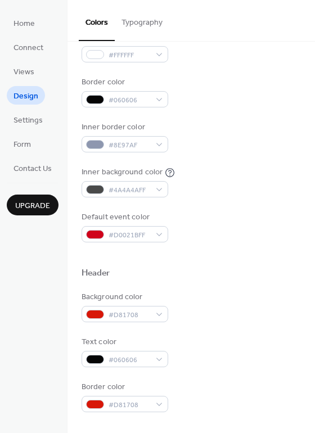
scroll to position [144, 0]
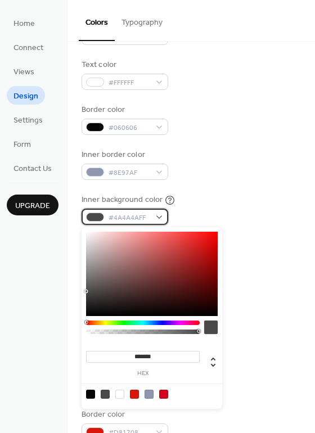
click at [154, 222] on div "#4A4A4AFF" at bounding box center [124, 216] width 87 height 16
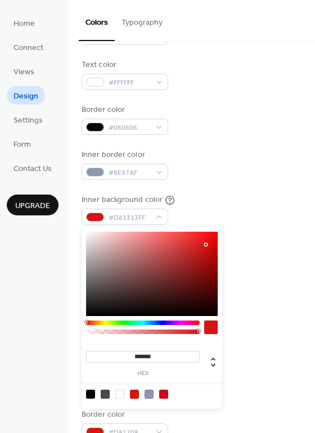
drag, startPoint x: 189, startPoint y: 243, endPoint x: 206, endPoint y: 244, distance: 17.5
click at [206, 244] on div at bounding box center [151, 273] width 131 height 84
type input "*******"
click at [199, 245] on div at bounding box center [151, 273] width 131 height 84
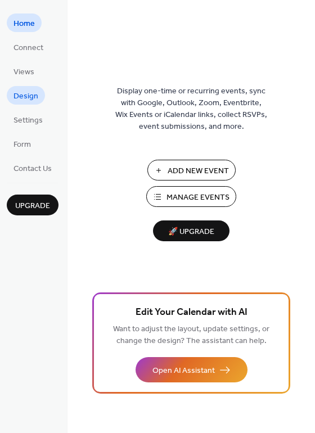
click at [34, 98] on span "Design" at bounding box center [25, 96] width 25 height 12
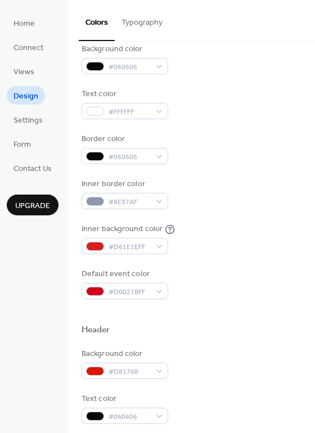
scroll to position [112, 0]
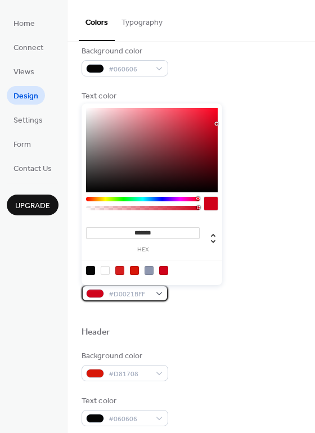
click at [163, 291] on div "#D0021BFF" at bounding box center [124, 293] width 87 height 16
click at [149, 270] on div at bounding box center [148, 270] width 9 height 9
type input "*******"
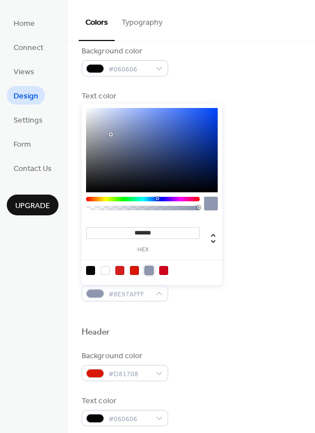
click at [204, 322] on div at bounding box center [190, 313] width 219 height 25
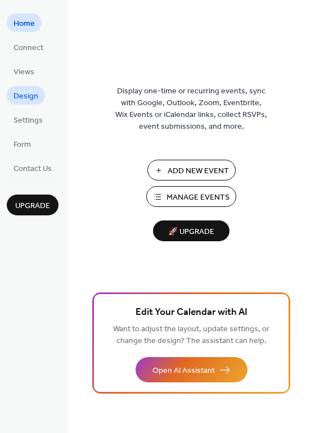
click at [13, 96] on span "Design" at bounding box center [25, 96] width 25 height 12
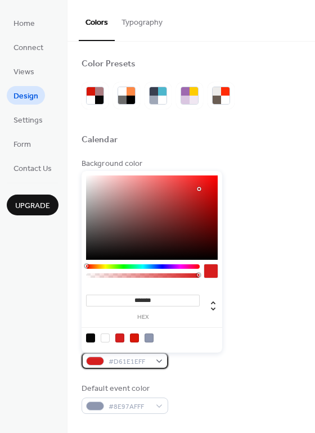
click at [155, 361] on div "#D61E1EFF" at bounding box center [124, 360] width 87 height 16
click at [151, 340] on div at bounding box center [148, 337] width 9 height 9
type input "*******"
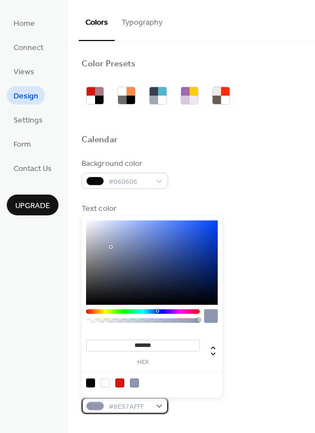
click at [131, 405] on span "#8E97AFFF" at bounding box center [129, 407] width 42 height 12
click at [116, 382] on div at bounding box center [119, 382] width 9 height 9
type input "*******"
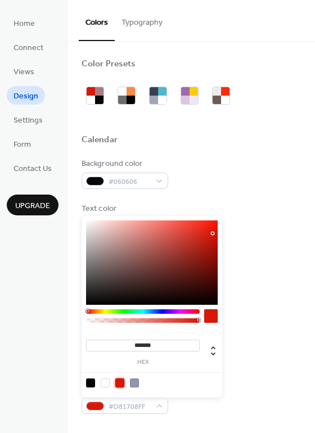
click at [286, 303] on div "Inner border color #8E97AF" at bounding box center [190, 308] width 219 height 31
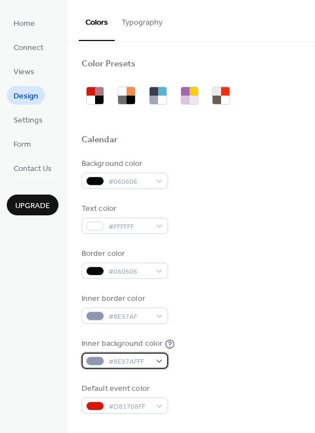
click at [156, 361] on div "#8E97AFFF" at bounding box center [124, 360] width 87 height 16
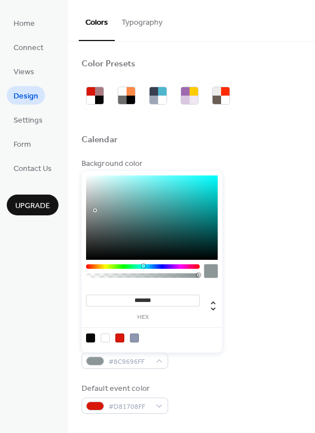
type input "*******"
drag, startPoint x: 112, startPoint y: 202, endPoint x: 94, endPoint y: 210, distance: 19.6
click at [94, 210] on div at bounding box center [95, 211] width 2 height 2
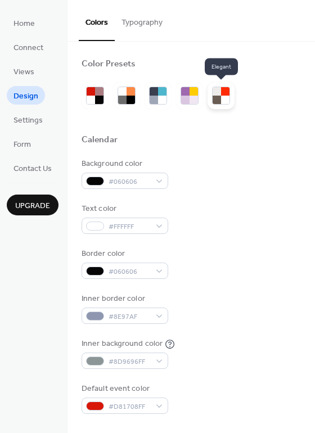
click at [224, 97] on div at bounding box center [225, 99] width 8 height 8
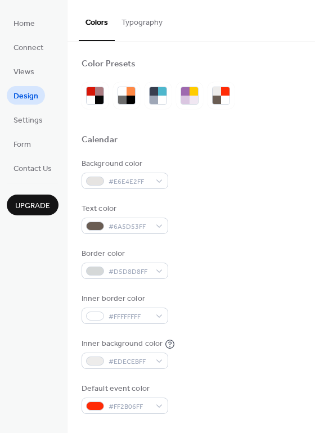
click at [256, 204] on div "Text color #6A5D53FF" at bounding box center [190, 218] width 219 height 31
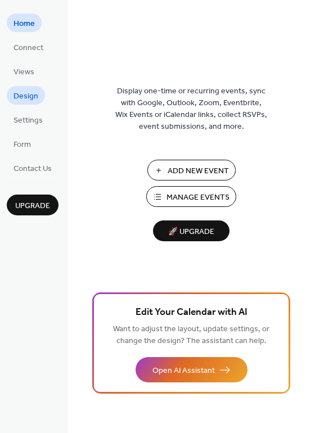
click at [17, 93] on span "Design" at bounding box center [25, 96] width 25 height 12
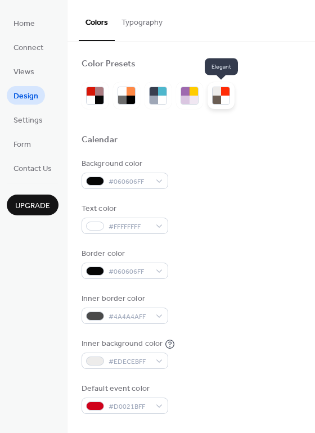
click at [216, 88] on div at bounding box center [216, 91] width 8 height 8
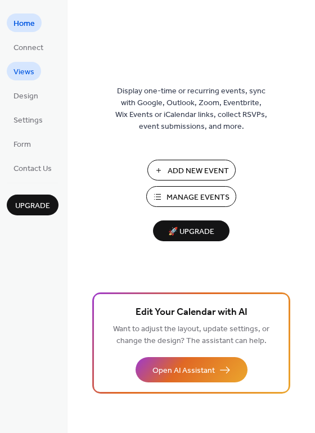
click at [29, 70] on span "Views" at bounding box center [23, 72] width 21 height 12
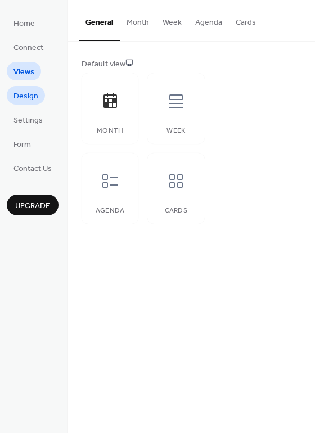
click at [21, 94] on span "Design" at bounding box center [25, 96] width 25 height 12
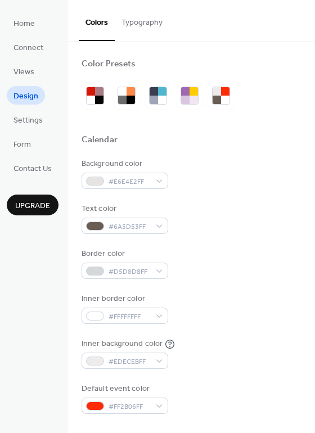
click at [140, 22] on button "Typography" at bounding box center [142, 20] width 54 height 40
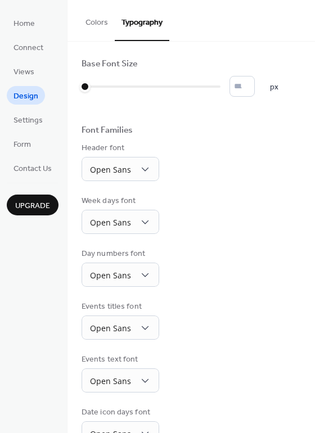
click at [94, 29] on button "Colors" at bounding box center [97, 20] width 36 height 40
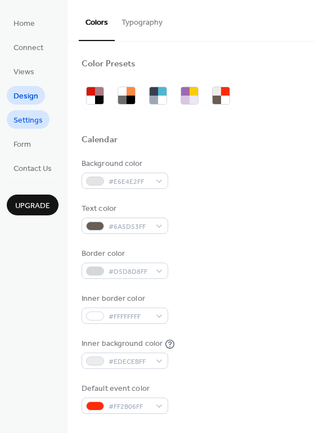
click at [29, 121] on span "Settings" at bounding box center [27, 121] width 29 height 12
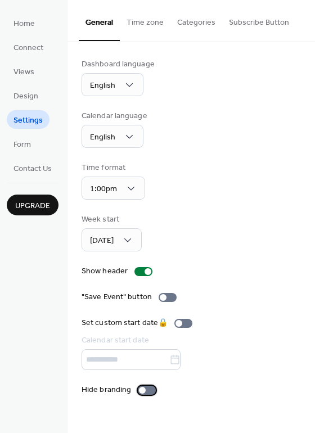
click at [151, 389] on div at bounding box center [147, 389] width 18 height 9
click at [252, 204] on div "Dashboard language English Calendar language English Time format 1:00pm Week st…" at bounding box center [190, 226] width 219 height 337
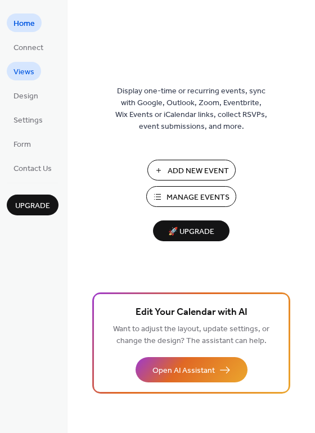
click at [21, 72] on span "Views" at bounding box center [23, 72] width 21 height 12
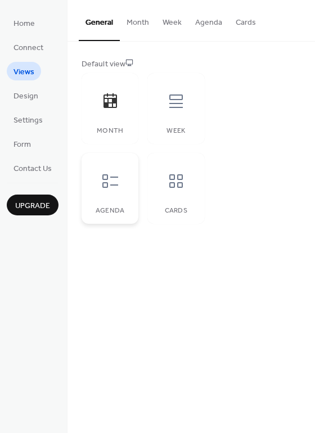
click at [113, 198] on div "Agenda" at bounding box center [109, 188] width 57 height 71
click at [206, 26] on button "Agenda" at bounding box center [208, 20] width 40 height 40
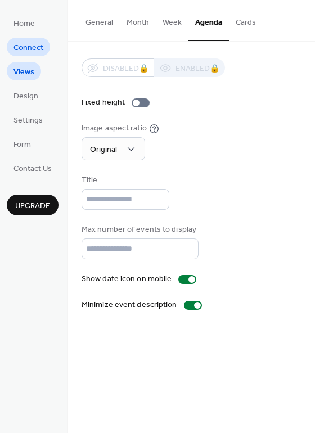
click at [31, 50] on span "Connect" at bounding box center [28, 48] width 30 height 12
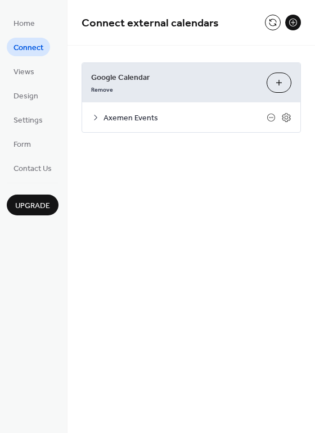
click at [294, 25] on button at bounding box center [293, 23] width 16 height 16
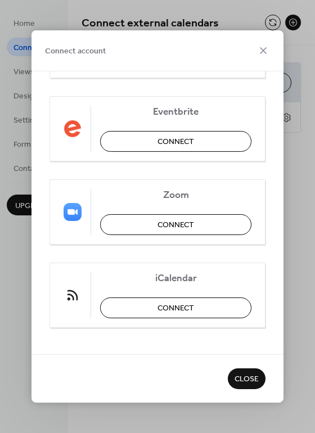
scroll to position [252, 0]
click at [247, 377] on span "Close" at bounding box center [246, 380] width 24 height 12
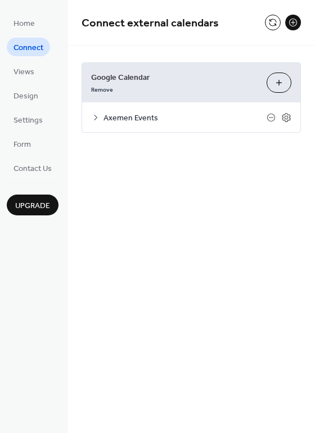
click at [191, 250] on div "Connect external calendars Google Calendar Remove Choose Calendars Axemen Event…" at bounding box center [190, 216] width 247 height 433
click at [285, 115] on icon at bounding box center [286, 117] width 10 height 10
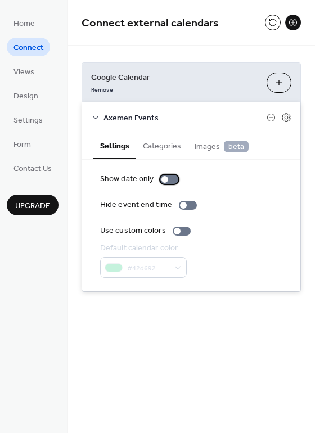
click at [170, 179] on div at bounding box center [169, 179] width 18 height 9
click at [166, 179] on div at bounding box center [169, 179] width 18 height 9
click at [37, 95] on span "Design" at bounding box center [25, 96] width 25 height 12
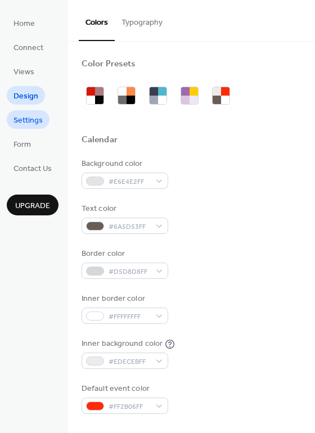
click at [32, 121] on span "Settings" at bounding box center [27, 121] width 29 height 12
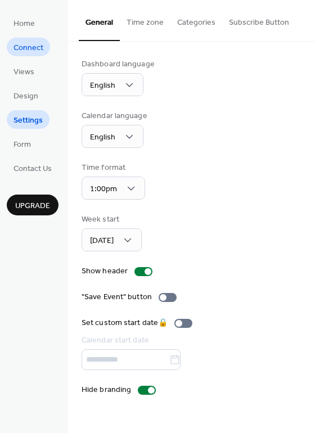
click at [36, 47] on span "Connect" at bounding box center [28, 48] width 30 height 12
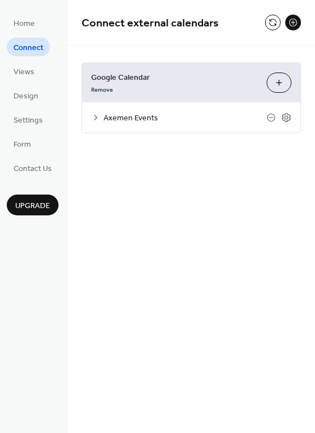
click at [278, 81] on button "Choose Calendars" at bounding box center [278, 82] width 25 height 20
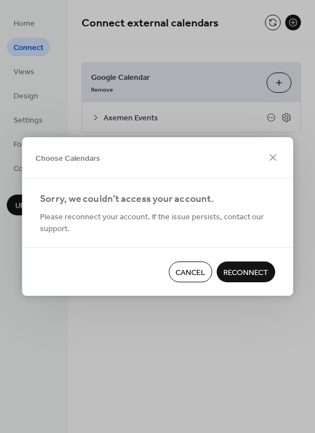
click at [248, 267] on span "Reconnect" at bounding box center [245, 273] width 45 height 12
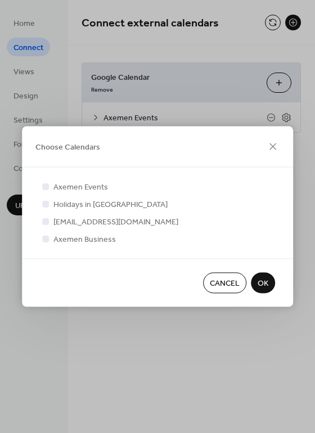
click at [265, 283] on span "OK" at bounding box center [262, 284] width 11 height 12
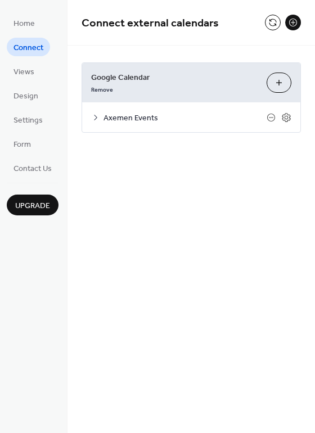
click at [224, 249] on div "Connect external calendars Google Calendar Remove Choose Calendars Axemen Event…" at bounding box center [190, 216] width 247 height 433
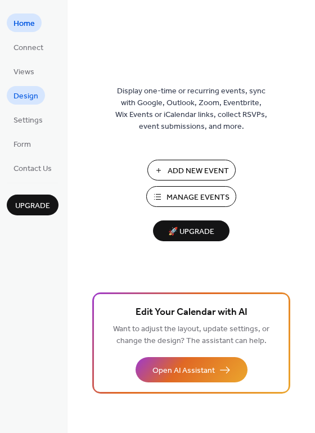
click at [28, 102] on span "Design" at bounding box center [25, 96] width 25 height 12
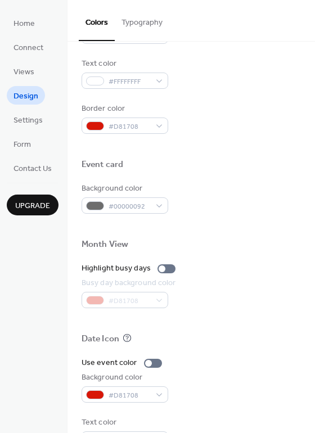
scroll to position [481, 0]
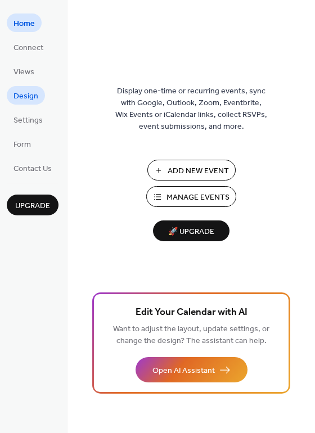
click at [42, 100] on link "Design" at bounding box center [26, 95] width 38 height 19
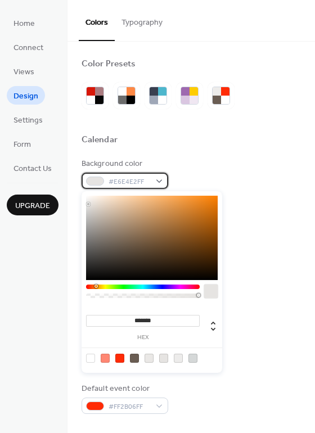
click at [136, 182] on span "#E6E4E2FF" at bounding box center [129, 182] width 42 height 12
drag, startPoint x: 132, startPoint y: 317, endPoint x: 180, endPoint y: 317, distance: 48.3
click at [180, 317] on input "*******" at bounding box center [142, 321] width 113 height 12
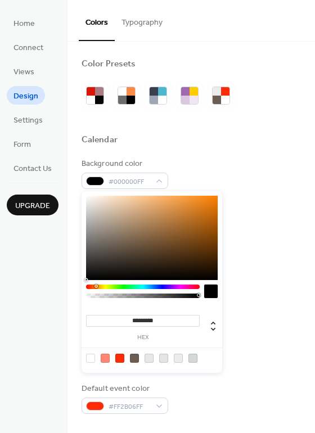
type input "*********"
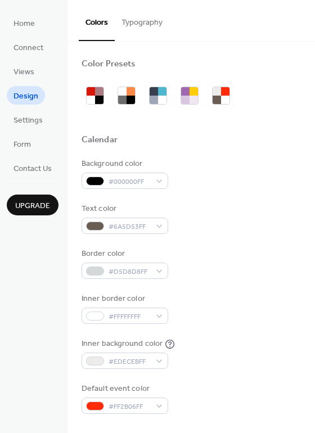
click at [267, 280] on div "Background color #000000FF Text color #6A5D53FF Border color #D5D8D8FF Inner bo…" at bounding box center [190, 286] width 219 height 256
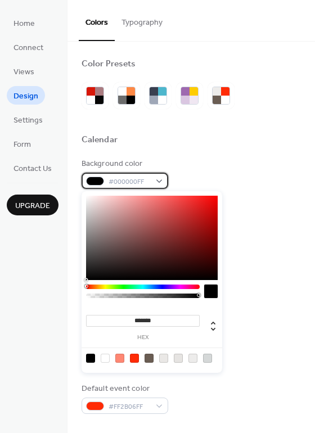
click at [125, 187] on span "#000000FF" at bounding box center [129, 182] width 42 height 12
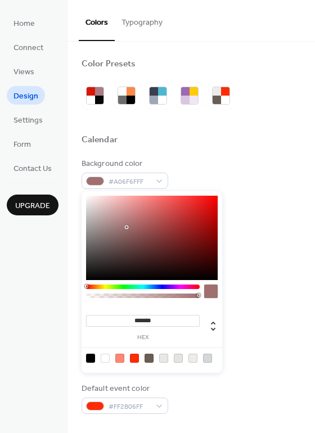
click at [126, 227] on div at bounding box center [151, 237] width 131 height 84
click at [87, 356] on div at bounding box center [90, 357] width 9 height 9
type input "*******"
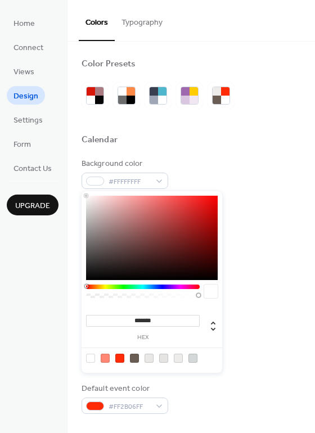
click at [293, 211] on div "Text color #6A5D53FF" at bounding box center [190, 218] width 219 height 31
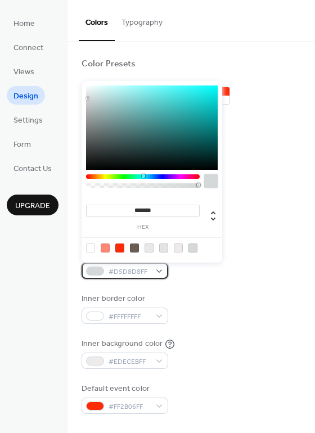
click at [163, 272] on div "#D5D8D8FF" at bounding box center [124, 270] width 87 height 16
click at [211, 217] on icon at bounding box center [212, 215] width 13 height 13
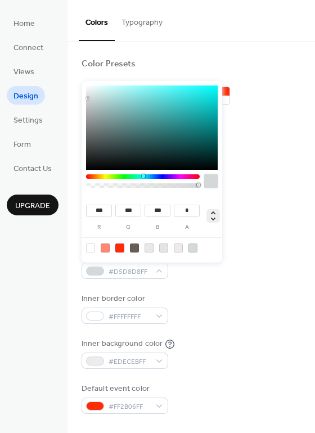
click at [211, 217] on icon at bounding box center [212, 215] width 13 height 13
type input "***"
type input "**"
type input "***"
click at [213, 227] on div at bounding box center [209, 218] width 20 height 19
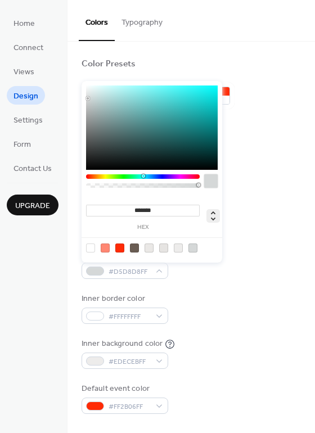
click at [213, 217] on icon at bounding box center [212, 215] width 13 height 13
type input "***"
type input "*"
drag, startPoint x: 194, startPoint y: 184, endPoint x: 70, endPoint y: 192, distance: 123.8
click at [70, 192] on body "Home Connect Views Design Settings Form Contact Us Upgrade Design Upgrade Color…" at bounding box center [157, 216] width 315 height 433
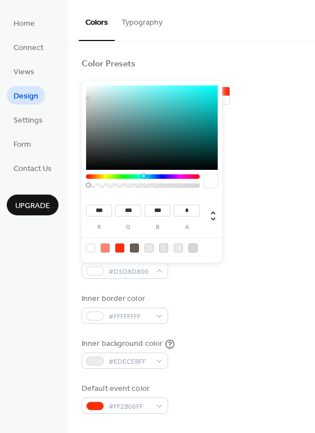
click at [246, 306] on div "Inner border color #FFFFFFFF" at bounding box center [190, 308] width 219 height 31
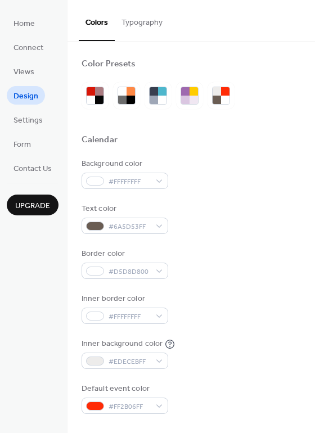
click at [146, 279] on div "Background color #FFFFFFFF Text color #6A5D53FF Border color #D5D8D800 Inner bo…" at bounding box center [190, 286] width 219 height 256
click at [144, 267] on span "#D5D8D800" at bounding box center [129, 272] width 42 height 12
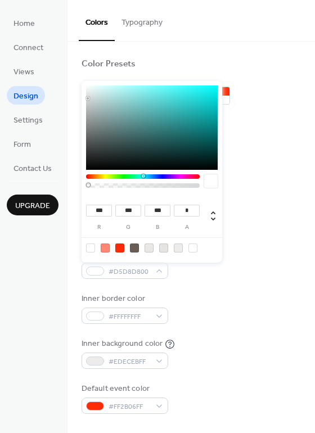
type input "***"
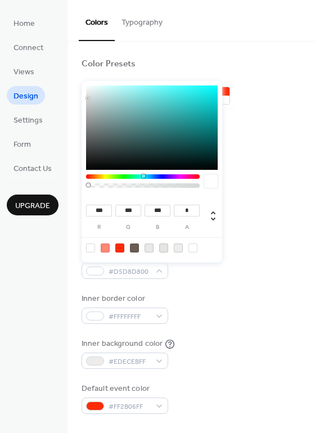
type input "***"
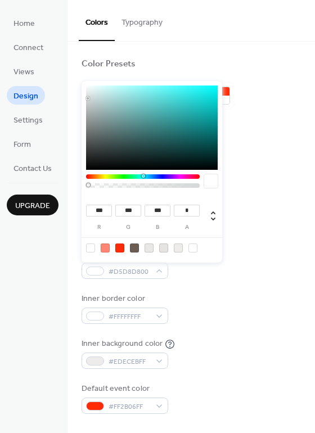
type input "***"
drag, startPoint x: 87, startPoint y: 95, endPoint x: 84, endPoint y: 75, distance: 19.9
click at [84, 75] on body "Home Connect Views Design Settings Form Contact Us Upgrade Design Upgrade Color…" at bounding box center [157, 216] width 315 height 433
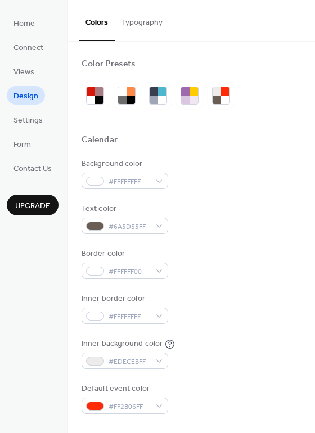
click at [275, 346] on div "Inner background color #EDECEBFF" at bounding box center [190, 353] width 219 height 31
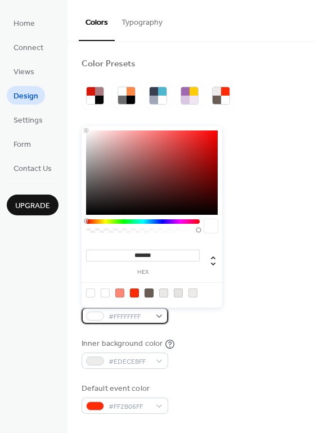
click at [137, 311] on span "#FFFFFFFF" at bounding box center [129, 317] width 42 height 12
drag, startPoint x: 134, startPoint y: 256, endPoint x: 225, endPoint y: 254, distance: 90.5
click at [225, 254] on body "Home Connect Views Design Settings Form Contact Us Upgrade Design Upgrade Color…" at bounding box center [157, 216] width 315 height 433
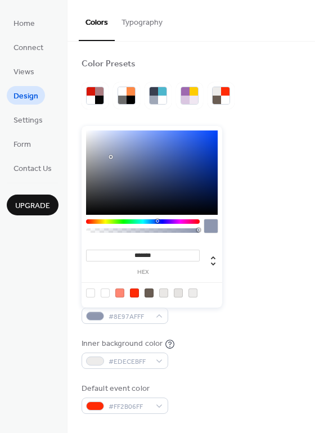
type input "*******"
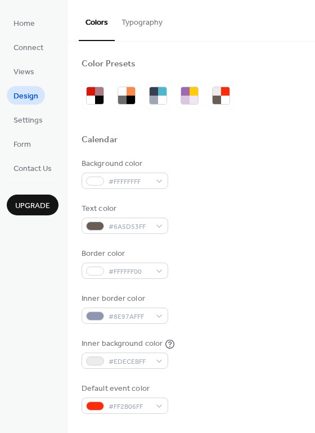
click at [237, 256] on div "Border color #FFFFFF00" at bounding box center [190, 263] width 219 height 31
click at [118, 360] on span "#EDECEBFF" at bounding box center [129, 362] width 42 height 12
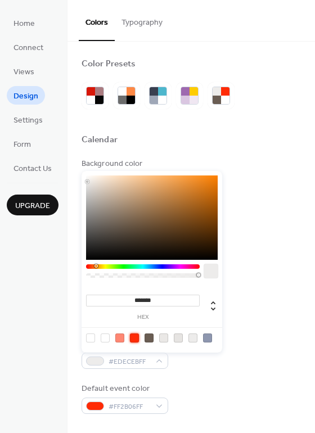
click at [133, 340] on div at bounding box center [134, 337] width 9 height 9
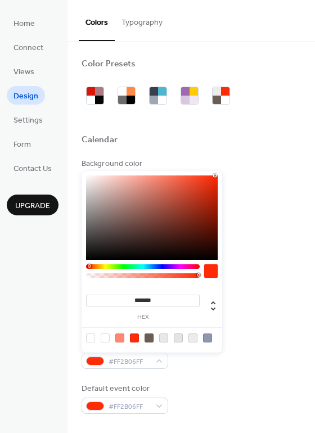
drag, startPoint x: 134, startPoint y: 297, endPoint x: 172, endPoint y: 298, distance: 37.7
click at [172, 298] on input "*******" at bounding box center [142, 300] width 113 height 12
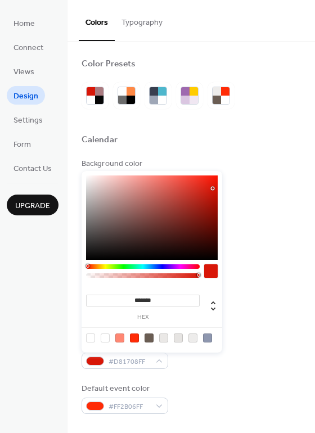
type input "*******"
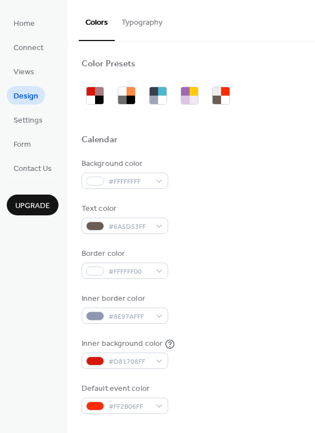
click at [257, 259] on div "Border color #FFFFFF00" at bounding box center [190, 263] width 219 height 31
click at [112, 406] on span "#FF2B06FF" at bounding box center [129, 407] width 42 height 12
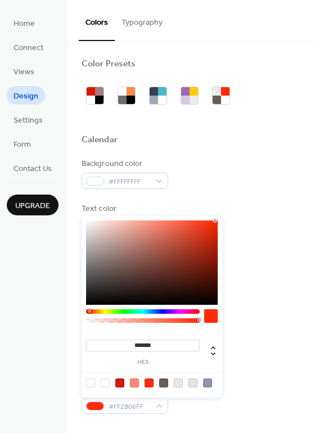
drag, startPoint x: 134, startPoint y: 343, endPoint x: 164, endPoint y: 341, distance: 30.4
click at [164, 341] on input "*******" at bounding box center [142, 345] width 113 height 12
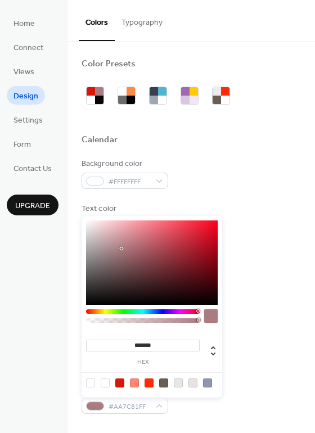
type input "*******"
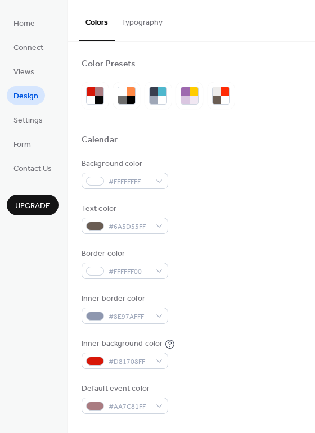
click at [271, 286] on div "Background color #FFFFFFFF Text color #6A5D53FF Border color #FFFFFF00 Inner bo…" at bounding box center [190, 286] width 219 height 256
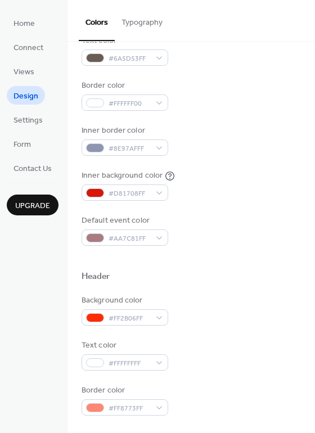
scroll to position [169, 0]
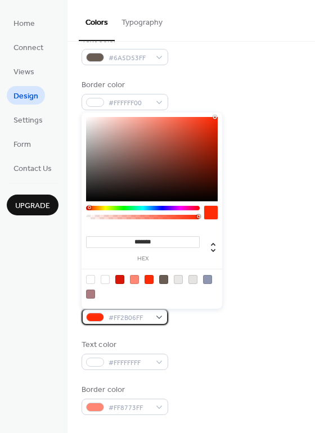
click at [127, 316] on span "#FF2B06FF" at bounding box center [129, 318] width 42 height 12
click at [148, 280] on div at bounding box center [148, 279] width 9 height 9
drag, startPoint x: 134, startPoint y: 238, endPoint x: 174, endPoint y: 243, distance: 40.7
click at [174, 243] on input "*******" at bounding box center [142, 242] width 113 height 12
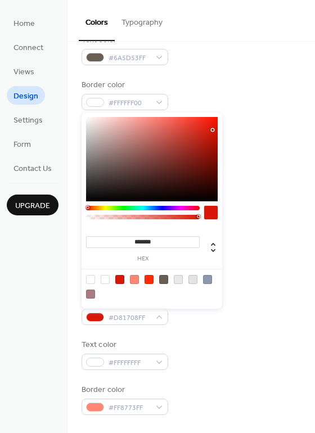
type input "*******"
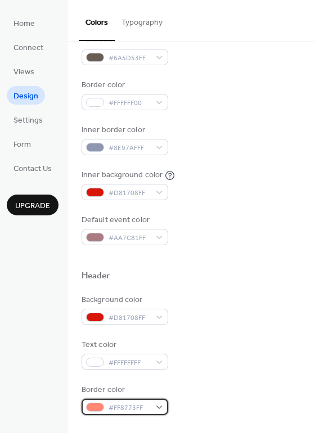
click at [120, 408] on span "#FF8773FF" at bounding box center [129, 408] width 42 height 12
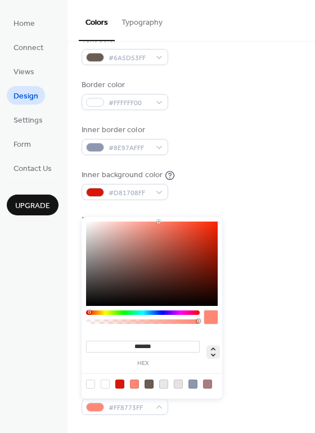
drag, startPoint x: 134, startPoint y: 343, endPoint x: 215, endPoint y: 348, distance: 81.6
click at [215, 348] on div "******* hex" at bounding box center [151, 347] width 131 height 37
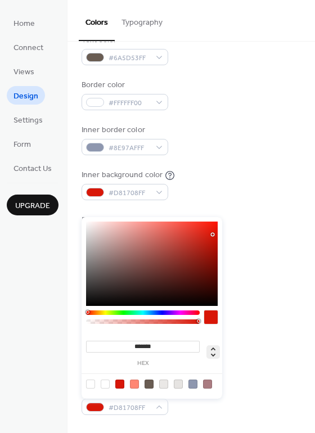
type input "*******"
click at [280, 351] on div "Text color #FFFFFFFF" at bounding box center [190, 354] width 219 height 31
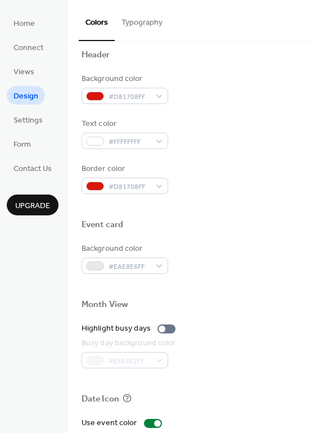
scroll to position [393, 0]
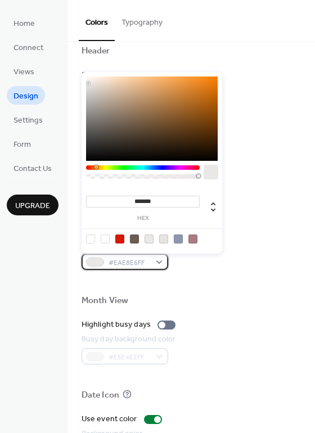
click at [142, 265] on span "#EAE8E6FF" at bounding box center [129, 263] width 42 height 12
click at [163, 238] on div at bounding box center [163, 238] width 9 height 9
click at [146, 240] on div at bounding box center [148, 238] width 9 height 9
click at [93, 238] on div at bounding box center [90, 238] width 9 height 9
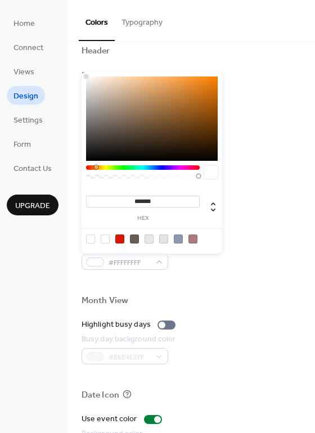
drag, startPoint x: 134, startPoint y: 201, endPoint x: 247, endPoint y: 202, distance: 112.9
click at [247, 202] on body "Home Connect Views Design Settings Form Contact Us Upgrade Design Upgrade Color…" at bounding box center [157, 216] width 315 height 433
type input "*******"
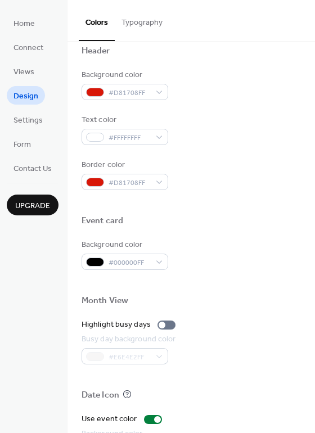
click at [246, 203] on div at bounding box center [190, 202] width 219 height 25
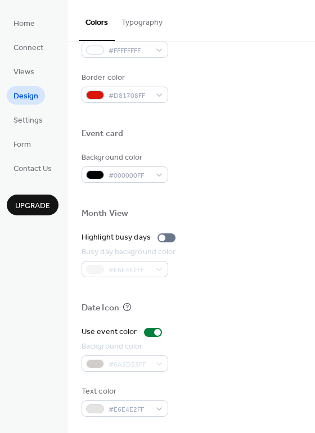
scroll to position [481, 0]
click at [147, 331] on div at bounding box center [153, 331] width 18 height 9
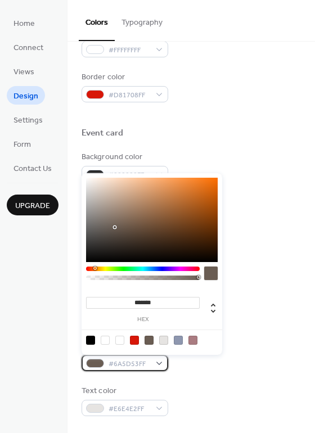
click at [117, 362] on span "#6A5D53FF" at bounding box center [129, 364] width 42 height 12
click at [136, 338] on div at bounding box center [134, 339] width 9 height 9
type input "*******"
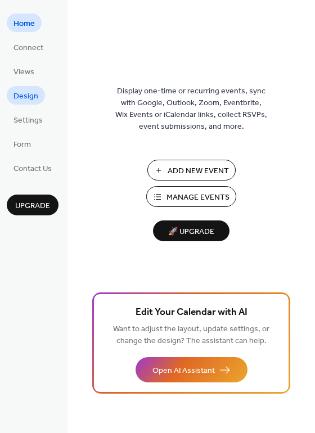
click at [35, 99] on span "Design" at bounding box center [25, 96] width 25 height 12
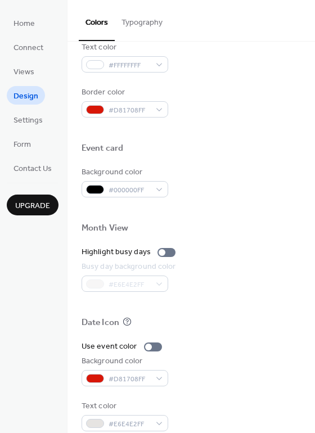
scroll to position [481, 0]
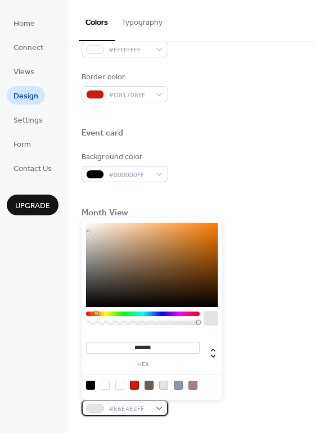
click at [138, 414] on span "#E6E4E2FF" at bounding box center [129, 409] width 42 height 12
click at [151, 384] on div at bounding box center [148, 384] width 9 height 9
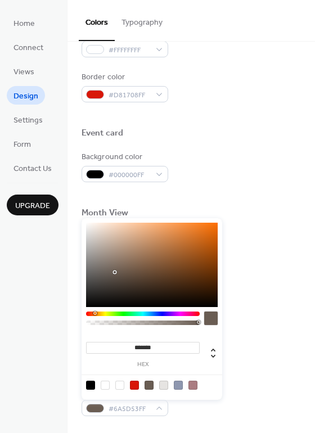
drag, startPoint x: 135, startPoint y: 347, endPoint x: 188, endPoint y: 349, distance: 53.4
click at [188, 349] on input "*******" at bounding box center [142, 348] width 113 height 12
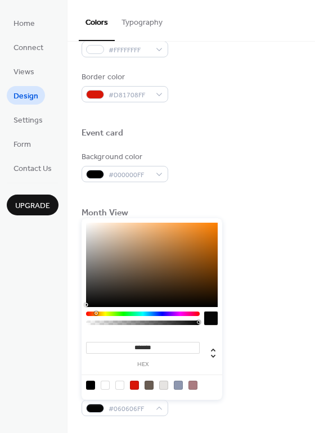
type input "*******"
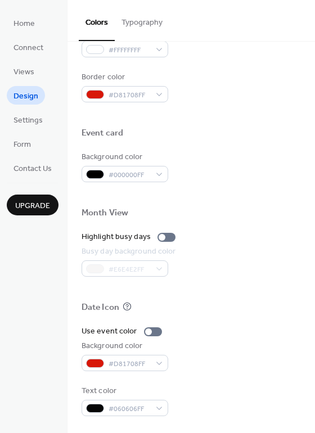
click at [245, 316] on div at bounding box center [190, 320] width 219 height 9
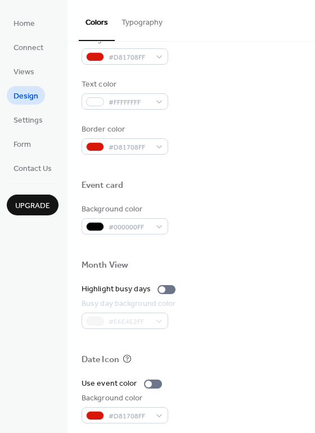
scroll to position [425, 0]
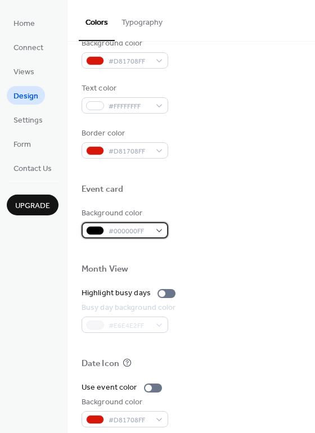
click at [143, 230] on span "#000000FF" at bounding box center [129, 231] width 42 height 12
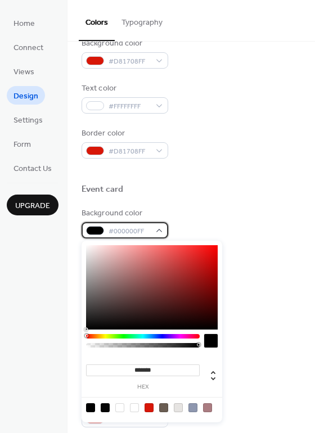
click at [149, 234] on span "#000000FF" at bounding box center [129, 231] width 42 height 12
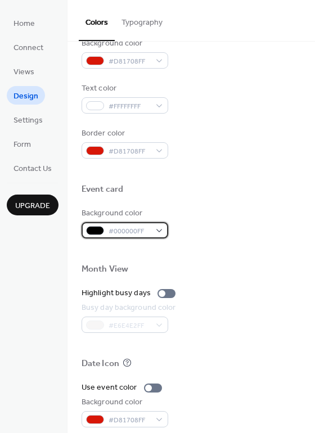
click at [149, 234] on span "#000000FF" at bounding box center [129, 231] width 42 height 12
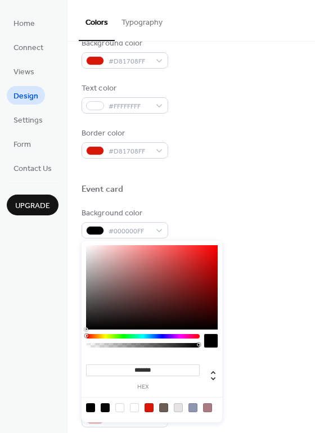
click at [156, 369] on input "*******" at bounding box center [142, 370] width 113 height 12
type input "*********"
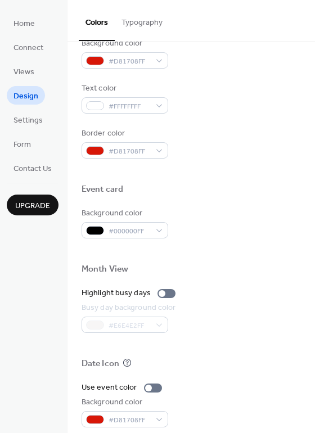
click at [254, 253] on div at bounding box center [190, 250] width 219 height 25
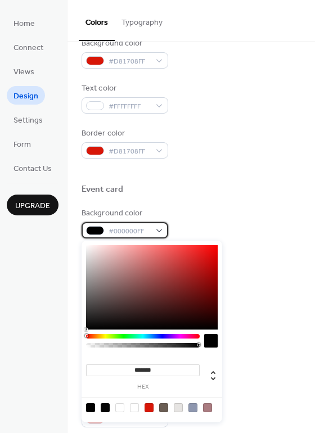
click at [162, 225] on div "#000000FF" at bounding box center [124, 230] width 87 height 16
drag, startPoint x: 135, startPoint y: 369, endPoint x: 174, endPoint y: 367, distance: 39.3
click at [174, 367] on input "*******" at bounding box center [142, 370] width 113 height 12
click at [154, 393] on div "******* hex" at bounding box center [151, 375] width 131 height 44
click at [145, 384] on label "hex" at bounding box center [142, 387] width 113 height 6
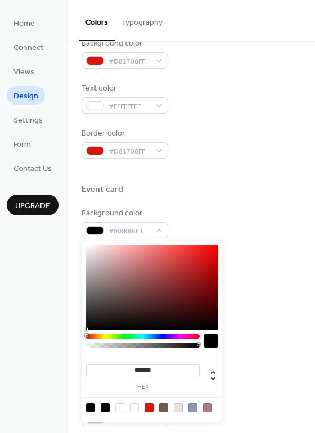
click at [145, 376] on input "*******" at bounding box center [142, 370] width 113 height 12
click at [145, 385] on label "hex" at bounding box center [142, 387] width 113 height 6
click at [145, 376] on input "*******" at bounding box center [142, 370] width 113 height 12
click at [215, 379] on icon at bounding box center [212, 375] width 13 height 13
type input "*"
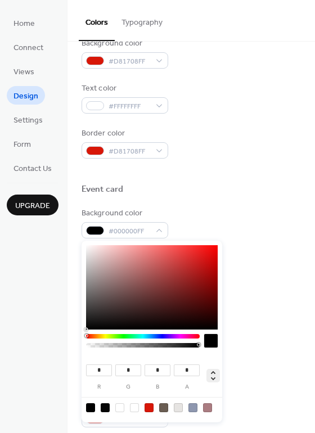
click at [213, 369] on icon at bounding box center [212, 375] width 13 height 13
type input "**"
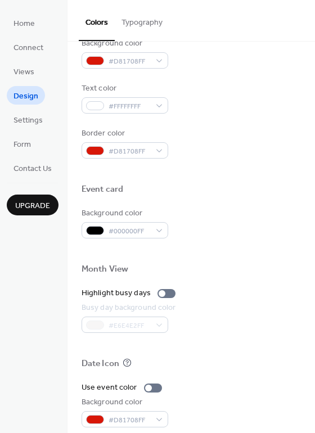
click at [310, 331] on div "Color Presets Calendar Background color #FFFFFFFF Text color #6A5D53FF Border c…" at bounding box center [190, 53] width 247 height 872
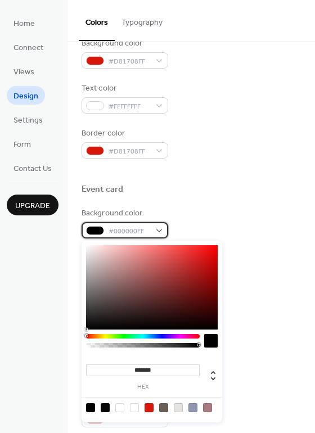
click at [155, 236] on div "#000000FF" at bounding box center [124, 230] width 87 height 16
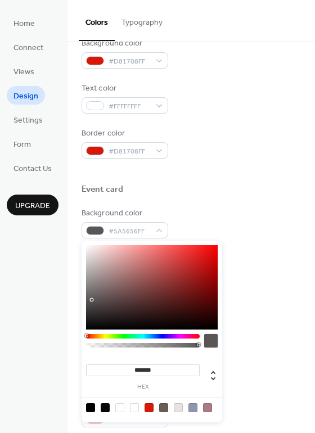
type input "*******"
drag, startPoint x: 91, startPoint y: 267, endPoint x: 87, endPoint y: 301, distance: 34.0
click at [87, 301] on div at bounding box center [151, 287] width 131 height 84
click at [280, 294] on div "Highlight busy days" at bounding box center [190, 293] width 219 height 12
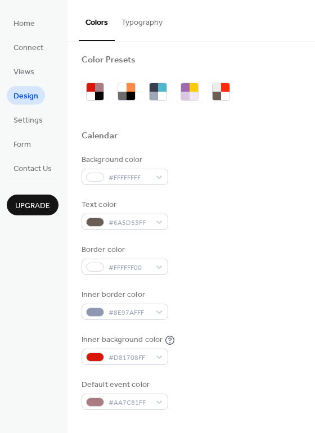
scroll to position [0, 0]
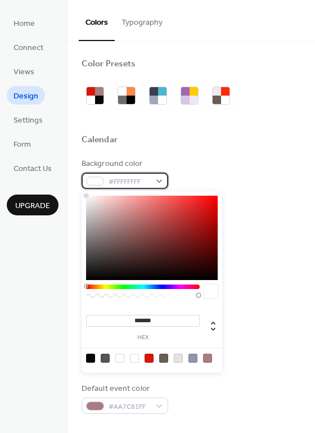
click at [135, 182] on span "#FFFFFFFF" at bounding box center [129, 182] width 42 height 12
drag, startPoint x: 130, startPoint y: 321, endPoint x: 173, endPoint y: 325, distance: 42.9
click at [173, 325] on input "*******" at bounding box center [142, 321] width 113 height 12
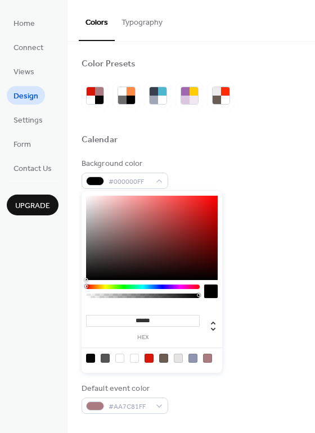
type input "******"
click at [234, 143] on div "Calendar" at bounding box center [190, 141] width 219 height 15
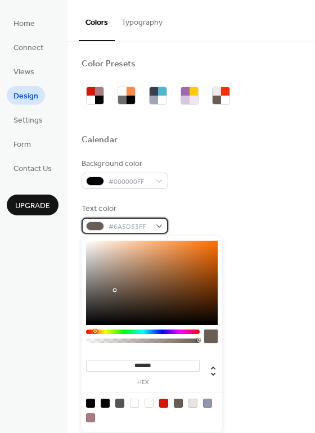
click at [135, 229] on span "#6A5D53FF" at bounding box center [129, 227] width 42 height 12
click at [149, 406] on div at bounding box center [148, 402] width 9 height 9
type input "*******"
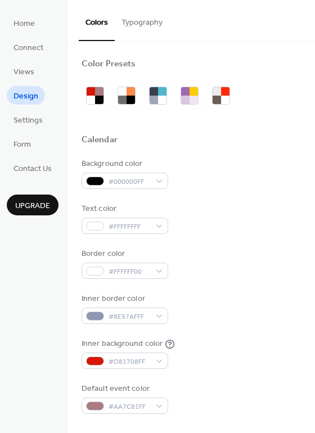
click at [267, 293] on div "Inner border color #8E97AFFF" at bounding box center [190, 308] width 219 height 31
click at [158, 271] on div "#FFFFFF00" at bounding box center [124, 270] width 87 height 16
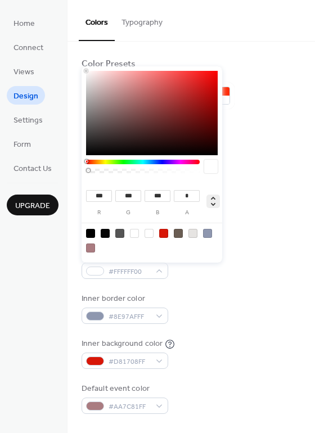
click at [214, 195] on icon at bounding box center [212, 200] width 13 height 13
type input "*"
type input "**"
type input "****"
drag, startPoint x: 84, startPoint y: 168, endPoint x: 116, endPoint y: 169, distance: 31.5
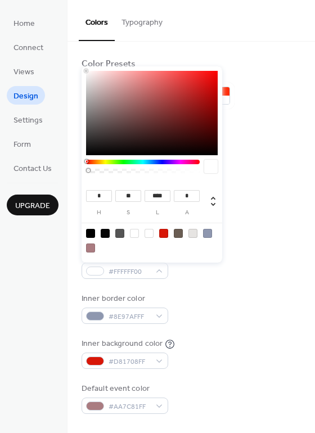
click at [116, 169] on div "* h ** s **** l * a" at bounding box center [151, 164] width 140 height 196
type input "**********"
drag, startPoint x: 103, startPoint y: 171, endPoint x: 122, endPoint y: 170, distance: 18.6
click at [122, 170] on div at bounding box center [143, 171] width 110 height 4
click at [211, 197] on icon at bounding box center [212, 200] width 13 height 13
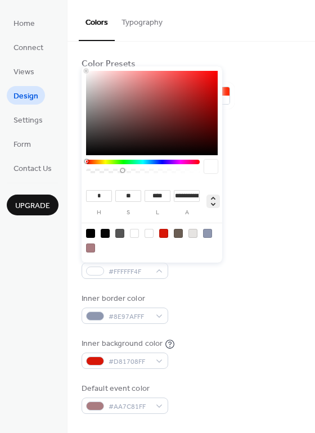
type input "***"
click at [211, 197] on icon at bounding box center [212, 200] width 13 height 13
type input "*"
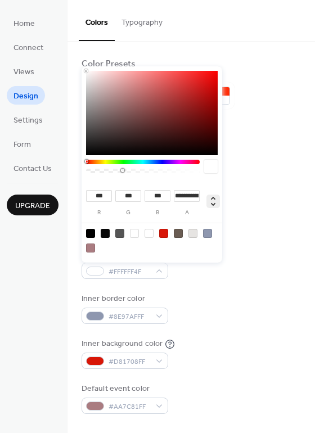
type input "**"
type input "****"
click at [212, 208] on div at bounding box center [209, 203] width 20 height 19
type input "***"
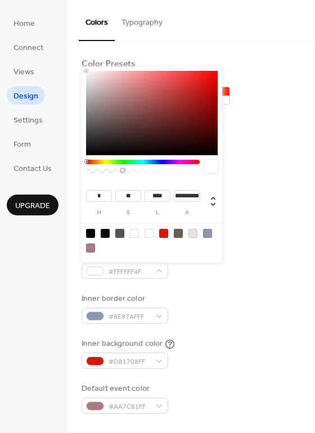
type input "***"
click at [211, 198] on icon at bounding box center [213, 202] width 4 height 10
type input "*"
type input "**"
type input "****"
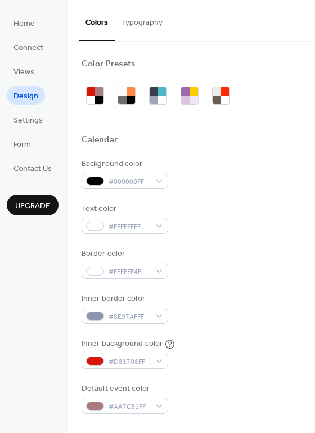
click at [249, 181] on div "Background color #000000FF" at bounding box center [190, 173] width 219 height 31
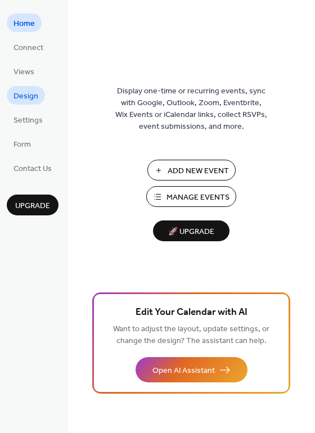
click at [27, 94] on span "Design" at bounding box center [25, 96] width 25 height 12
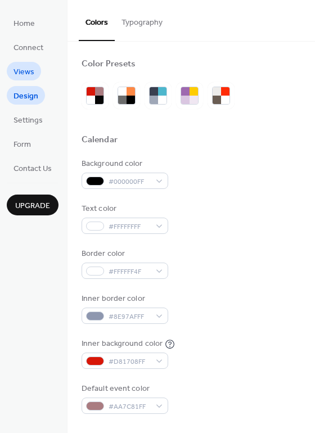
click at [29, 72] on span "Views" at bounding box center [23, 72] width 21 height 12
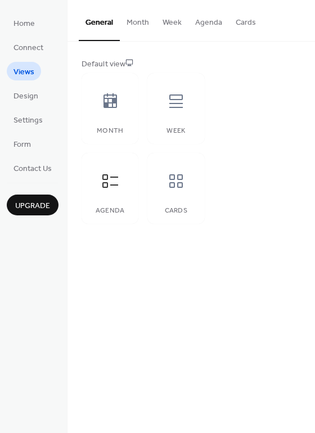
click at [199, 23] on button "Agenda" at bounding box center [208, 20] width 40 height 40
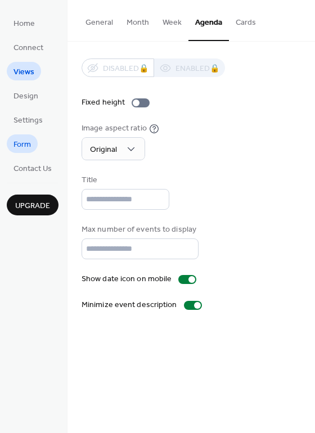
click at [20, 144] on span "Form" at bounding box center [21, 145] width 17 height 12
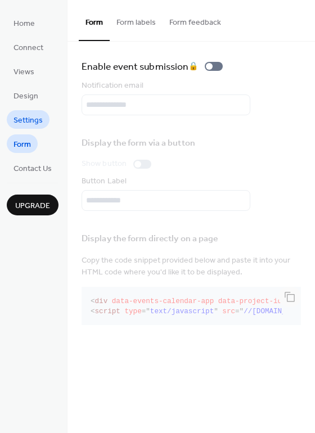
click at [19, 128] on link "Settings" at bounding box center [28, 119] width 43 height 19
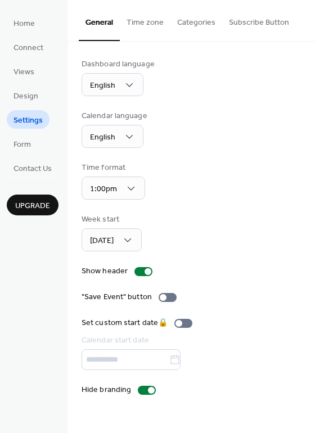
click at [198, 19] on button "Categories" at bounding box center [196, 20] width 52 height 40
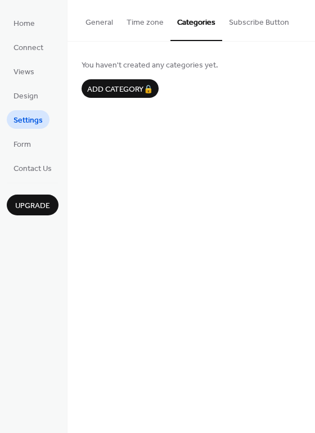
click at [261, 23] on button "Subscribe Button" at bounding box center [259, 20] width 74 height 40
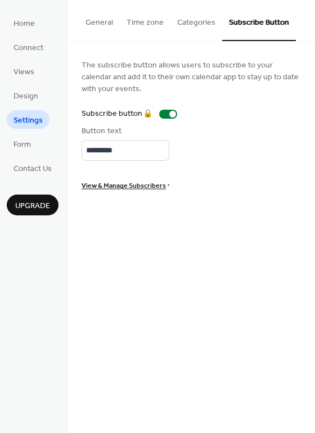
click at [101, 24] on button "General" at bounding box center [99, 20] width 41 height 40
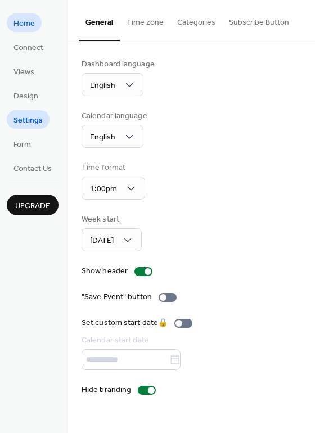
click at [19, 29] on span "Home" at bounding box center [23, 24] width 21 height 12
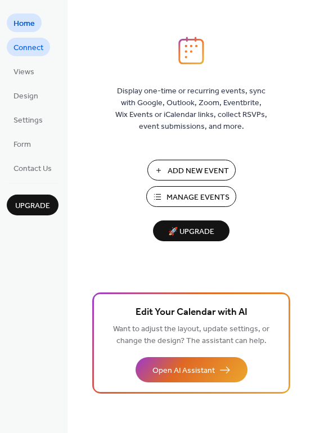
click at [30, 47] on span "Connect" at bounding box center [28, 48] width 30 height 12
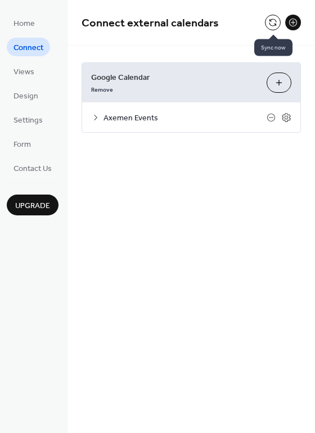
click at [276, 27] on button at bounding box center [273, 23] width 16 height 16
click at [284, 116] on icon at bounding box center [286, 117] width 10 height 10
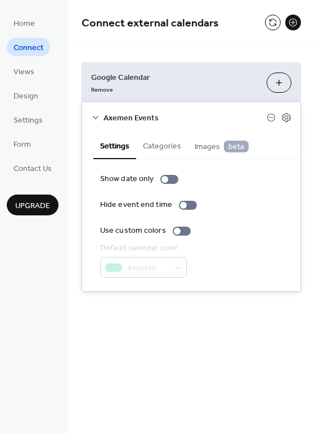
click at [165, 144] on button "Categories" at bounding box center [162, 145] width 52 height 26
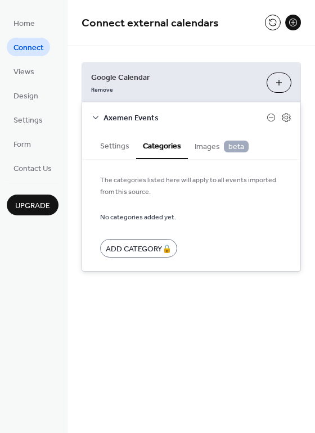
click at [202, 147] on span "Images beta" at bounding box center [221, 146] width 54 height 12
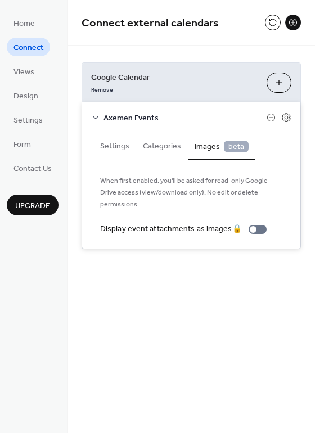
click at [117, 148] on button "Settings" at bounding box center [114, 145] width 43 height 26
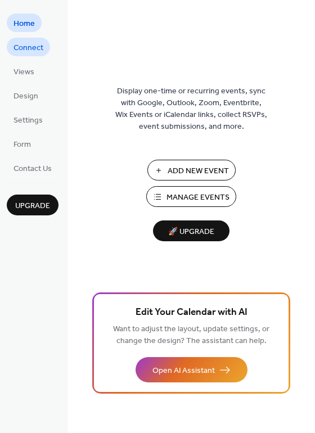
click at [36, 46] on span "Connect" at bounding box center [28, 48] width 30 height 12
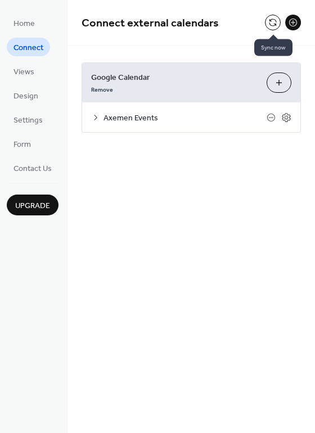
click at [269, 23] on button at bounding box center [273, 23] width 16 height 16
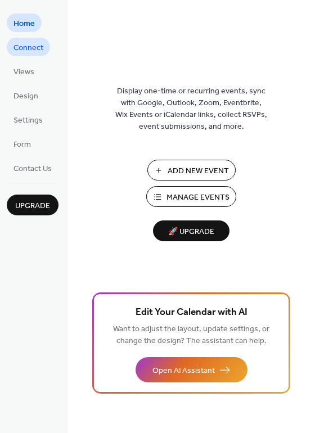
click at [36, 56] on link "Connect" at bounding box center [28, 47] width 43 height 19
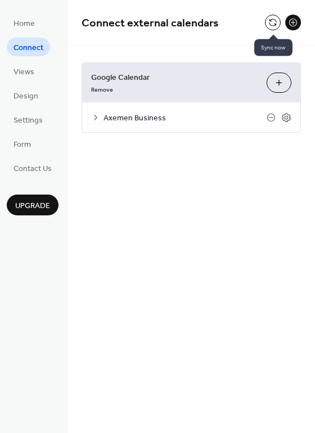
click at [269, 21] on button at bounding box center [273, 23] width 16 height 16
click at [29, 68] on span "Views" at bounding box center [23, 72] width 21 height 12
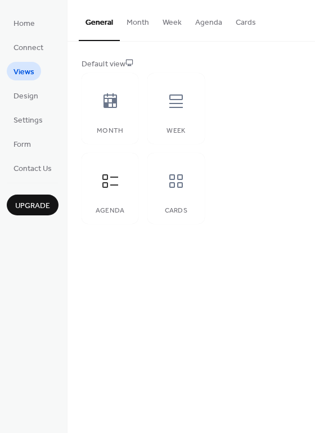
click at [203, 24] on button "Agenda" at bounding box center [208, 20] width 40 height 40
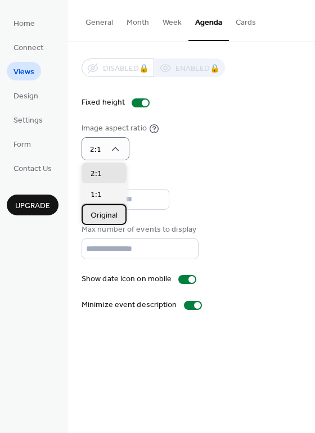
click at [92, 220] on span "Original" at bounding box center [103, 216] width 27 height 12
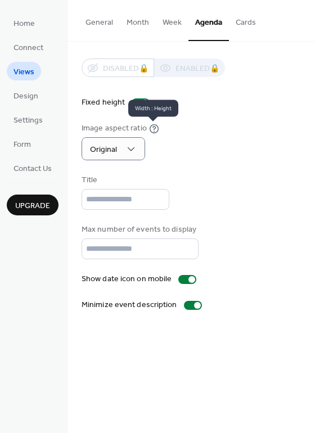
click at [149, 129] on icon at bounding box center [154, 129] width 10 height 10
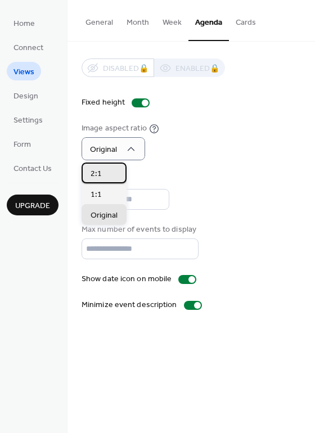
click at [111, 172] on div "2:1" at bounding box center [103, 172] width 45 height 21
